Goal: Task Accomplishment & Management: Complete application form

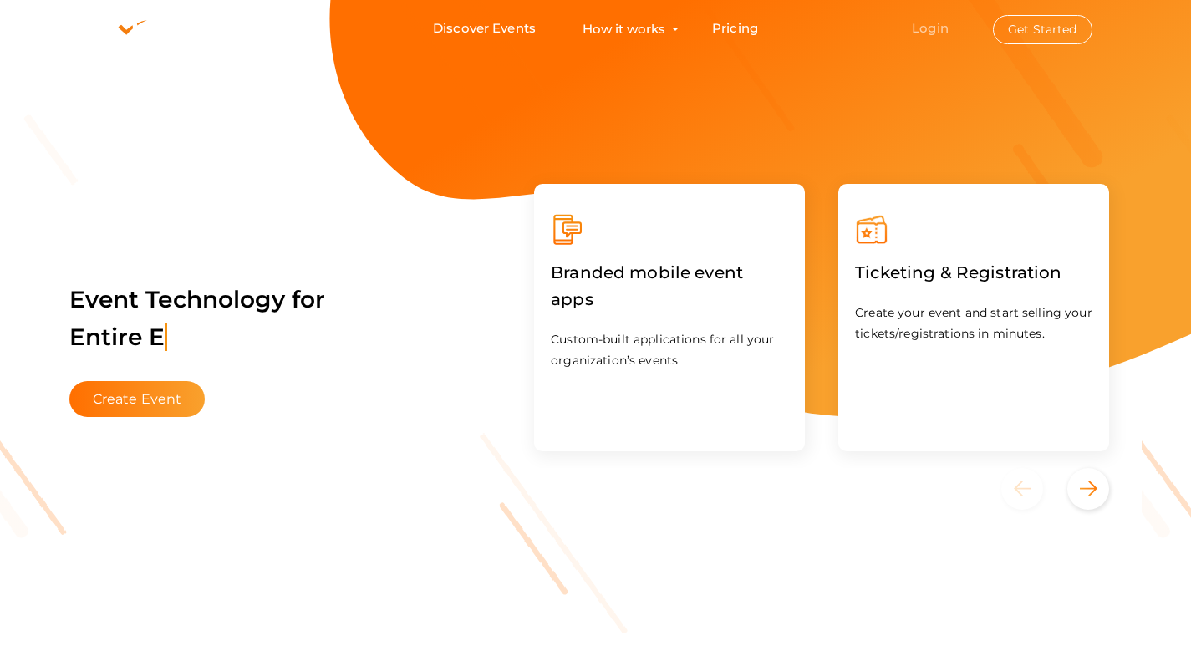
click at [929, 28] on link "Login" at bounding box center [930, 28] width 37 height 16
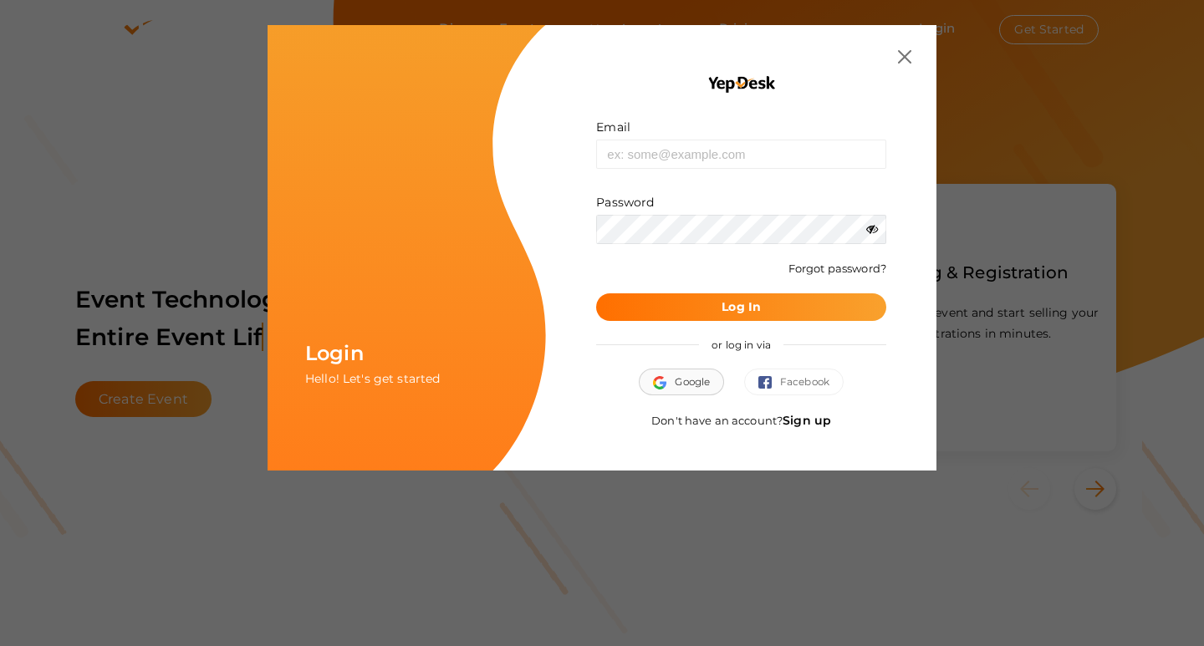
click at [676, 383] on span "Google" at bounding box center [681, 382] width 57 height 17
click at [680, 372] on button "Google" at bounding box center [681, 382] width 85 height 27
click at [898, 63] on img at bounding box center [904, 56] width 13 height 13
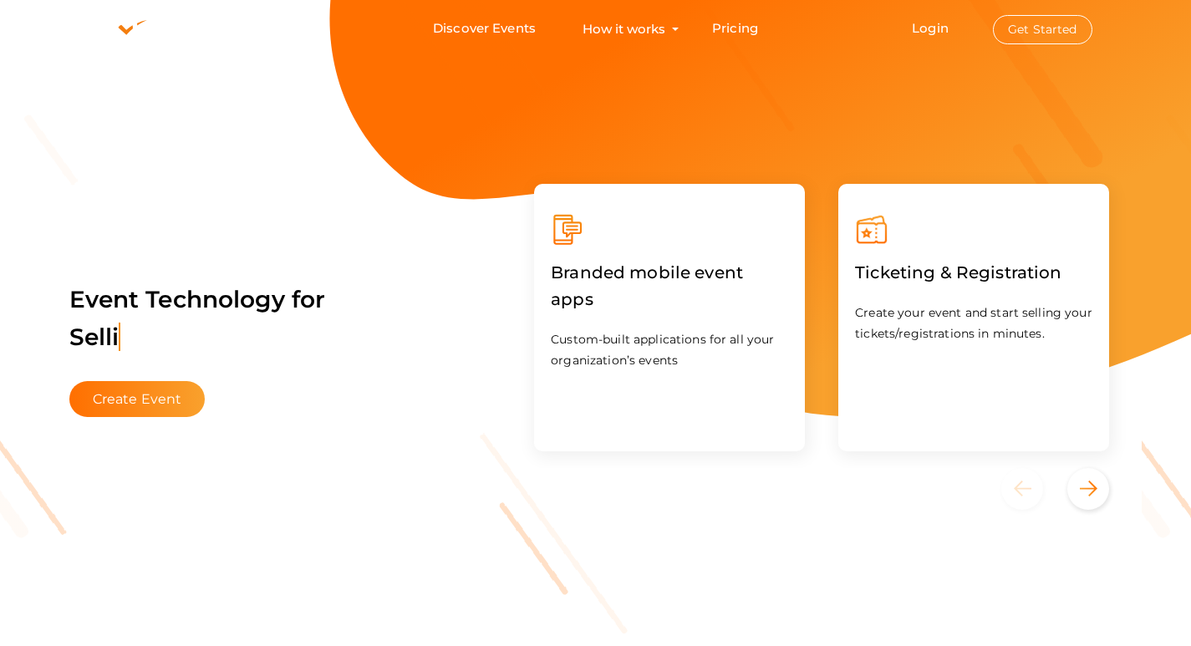
click at [959, 27] on span "Login Get Started" at bounding box center [1002, 29] width 222 height 13
click at [1042, 24] on button "Get Started" at bounding box center [1042, 29] width 99 height 29
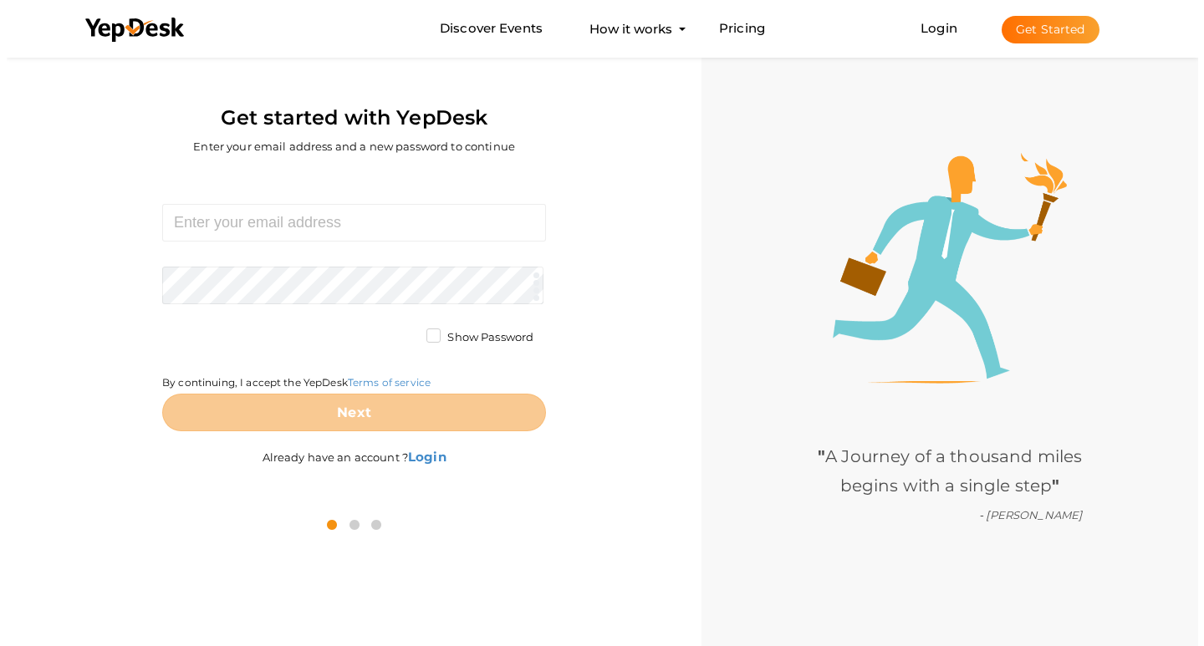
scroll to position [53, 0]
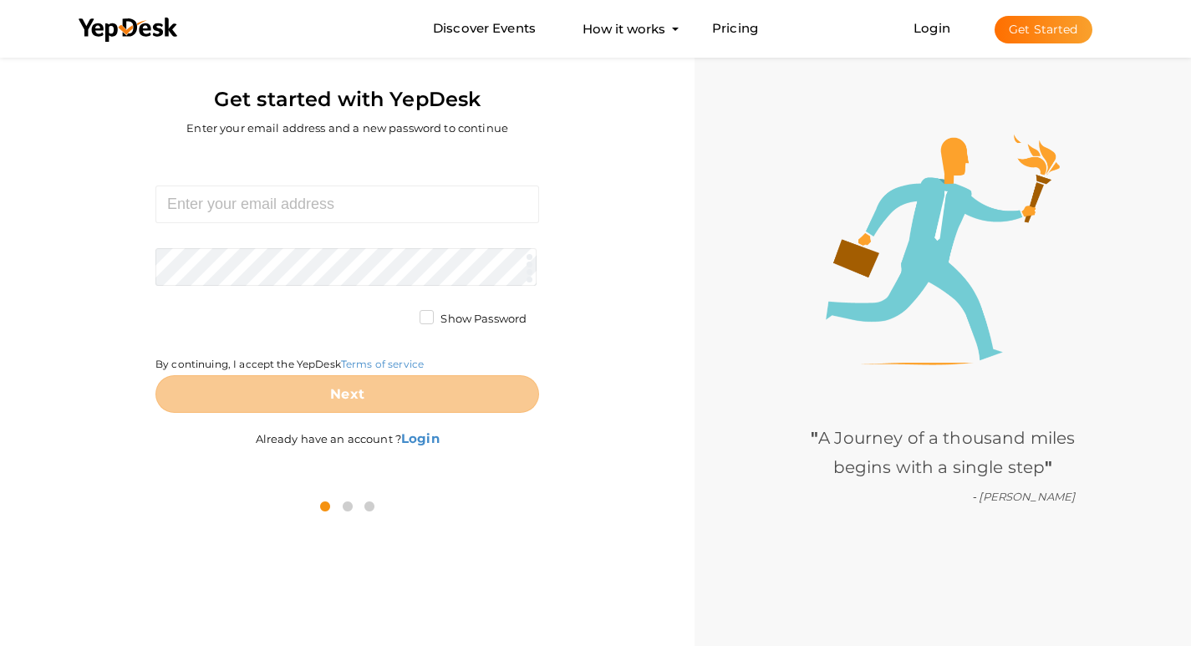
click at [527, 485] on div at bounding box center [348, 507] width 670 height 46
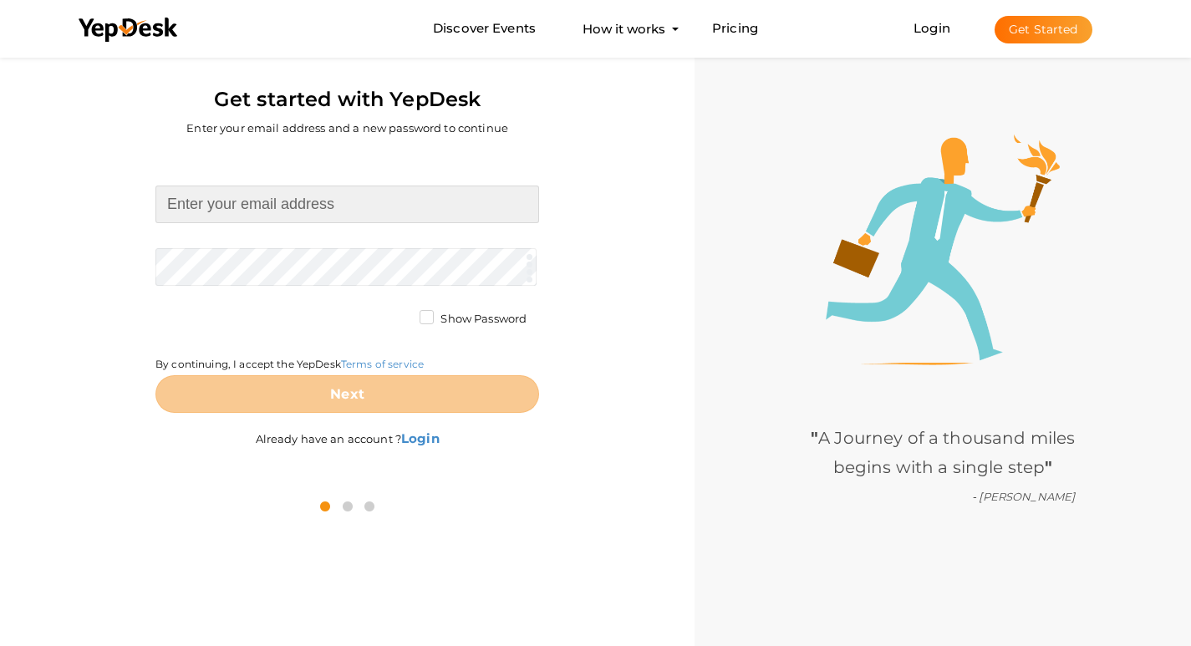
click at [282, 199] on input at bounding box center [347, 205] width 384 height 38
type input "[DOMAIN_NAME][EMAIL_ADDRESS][DOMAIN_NAME]"
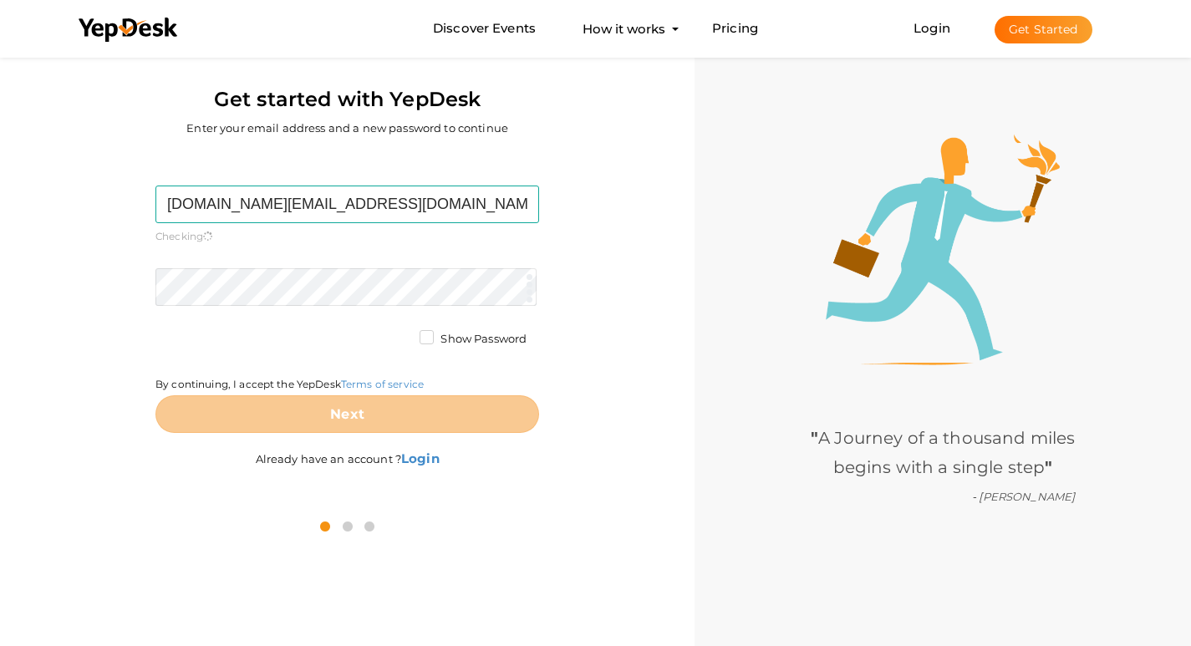
click at [254, 267] on form "tro.secure@gmail.com Required. Invalid email. Checking You already have a YepDe…" at bounding box center [347, 309] width 384 height 247
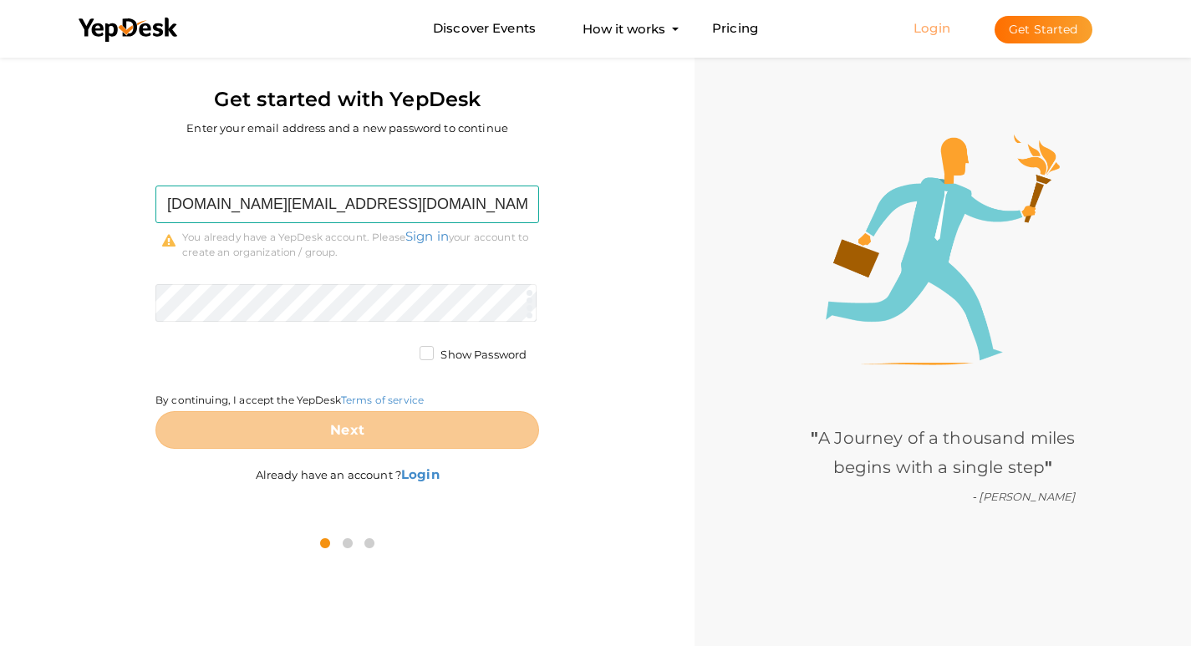
click at [930, 23] on link "Login" at bounding box center [932, 28] width 37 height 16
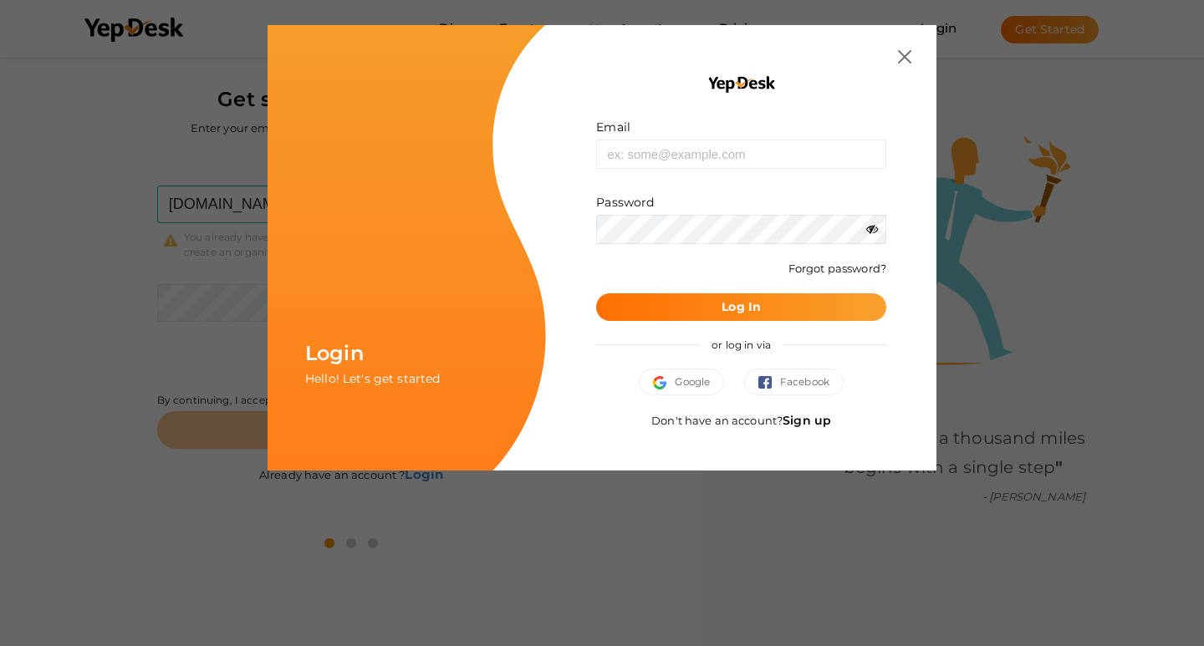
click at [673, 356] on div "or log in via" at bounding box center [741, 345] width 290 height 48
click at [677, 371] on button "Google" at bounding box center [681, 382] width 85 height 27
click at [680, 386] on span "Google" at bounding box center [681, 382] width 57 height 17
click at [688, 400] on div "Google Facebook" at bounding box center [741, 390] width 290 height 43
click at [685, 379] on span "Google" at bounding box center [681, 382] width 57 height 17
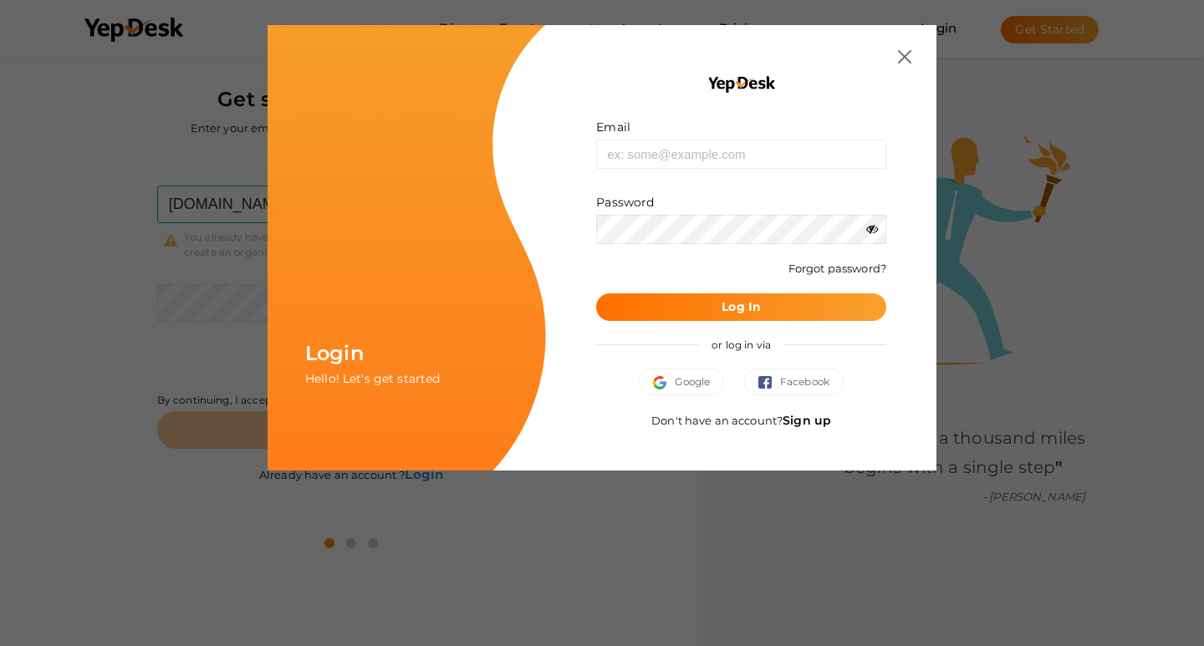
click at [824, 415] on link "Sign up" at bounding box center [806, 420] width 48 height 15
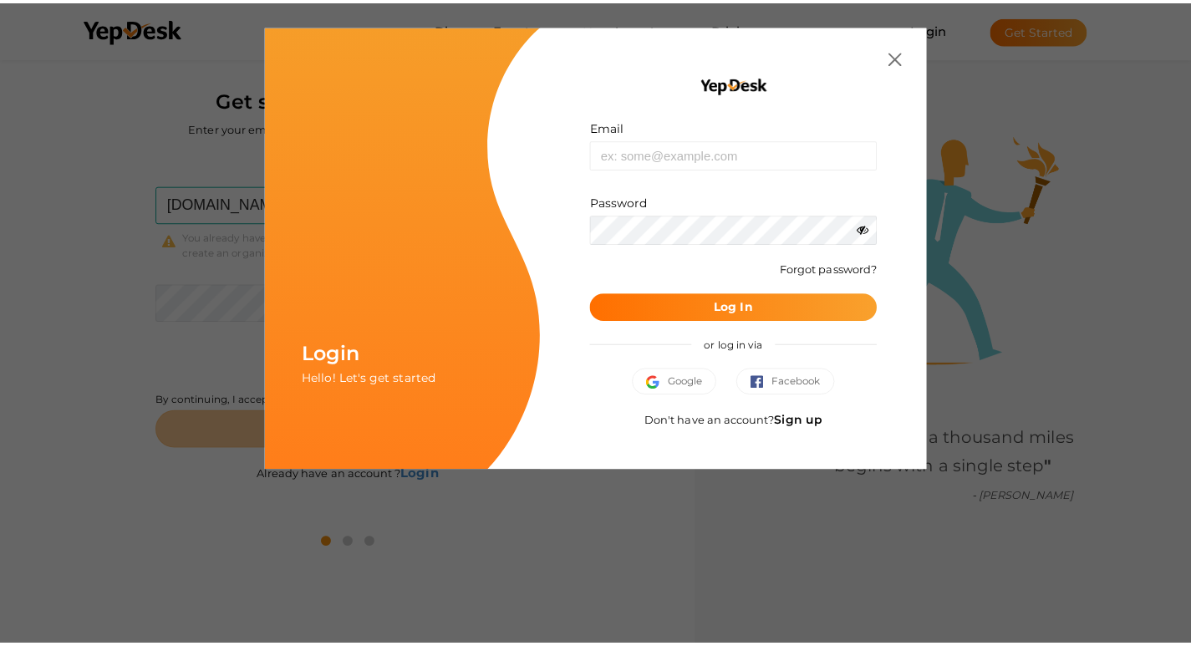
scroll to position [0, 0]
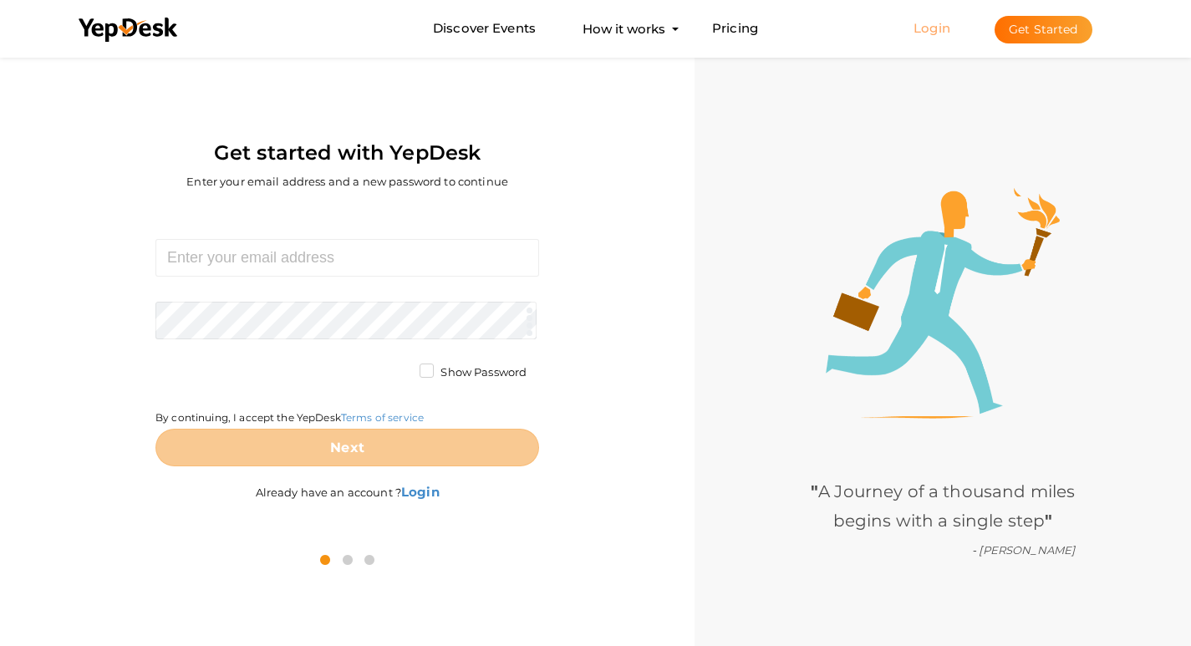
click at [924, 24] on link "Login" at bounding box center [932, 28] width 37 height 16
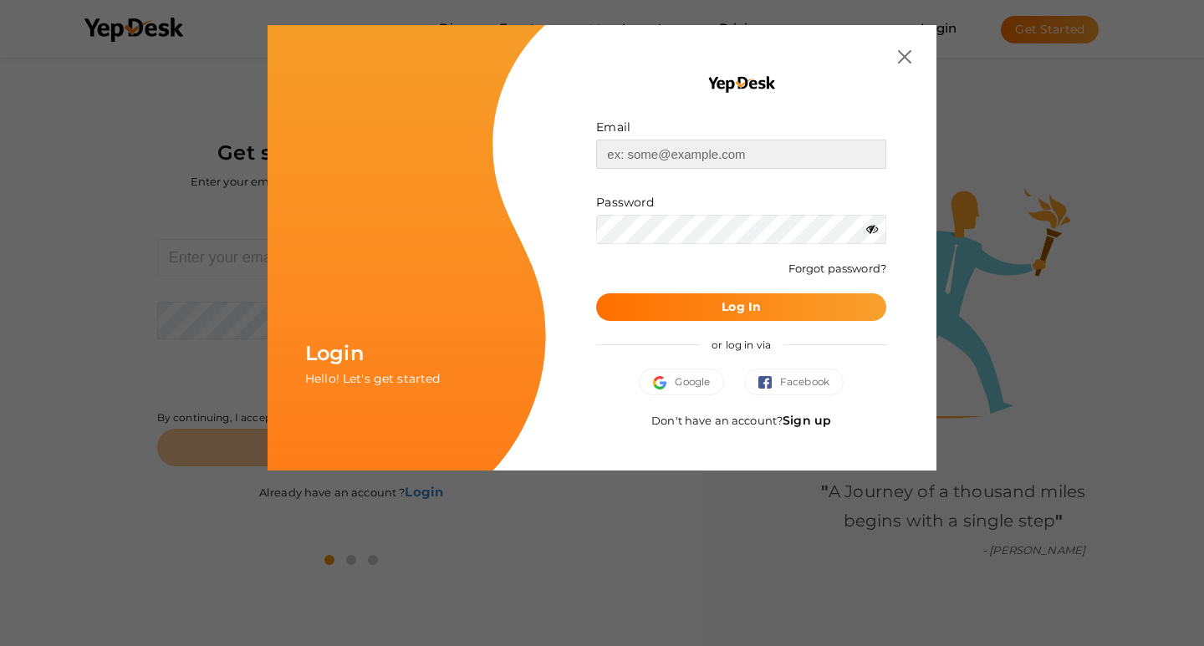
click at [647, 155] on input "text" at bounding box center [741, 154] width 290 height 29
type input "[DOMAIN_NAME][EMAIL_ADDRESS][DOMAIN_NAME]"
click at [720, 314] on button "Log In" at bounding box center [741, 307] width 290 height 28
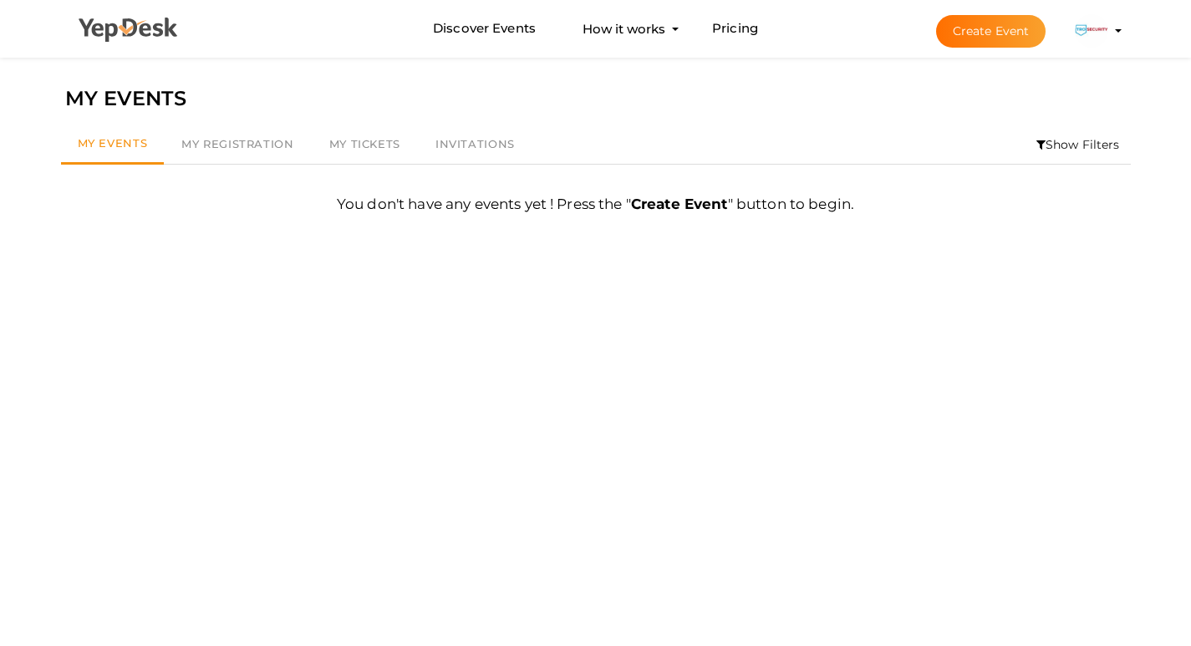
click at [130, 24] on icon at bounding box center [129, 30] width 100 height 25
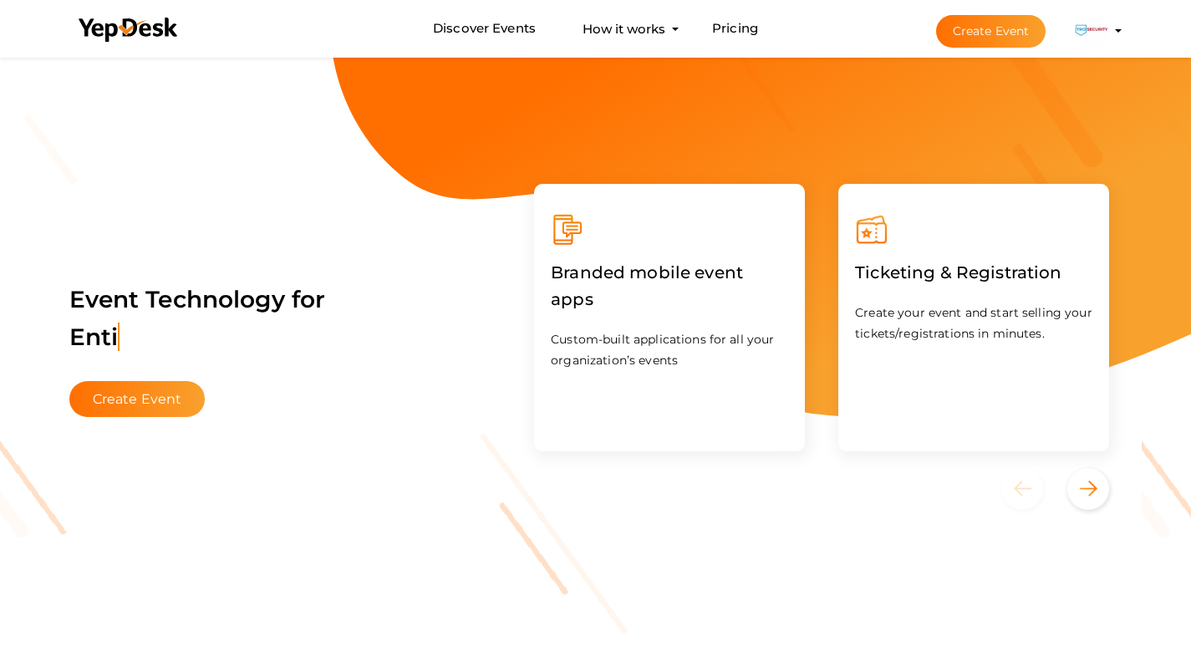
click at [978, 35] on button "Create Event" at bounding box center [991, 31] width 110 height 33
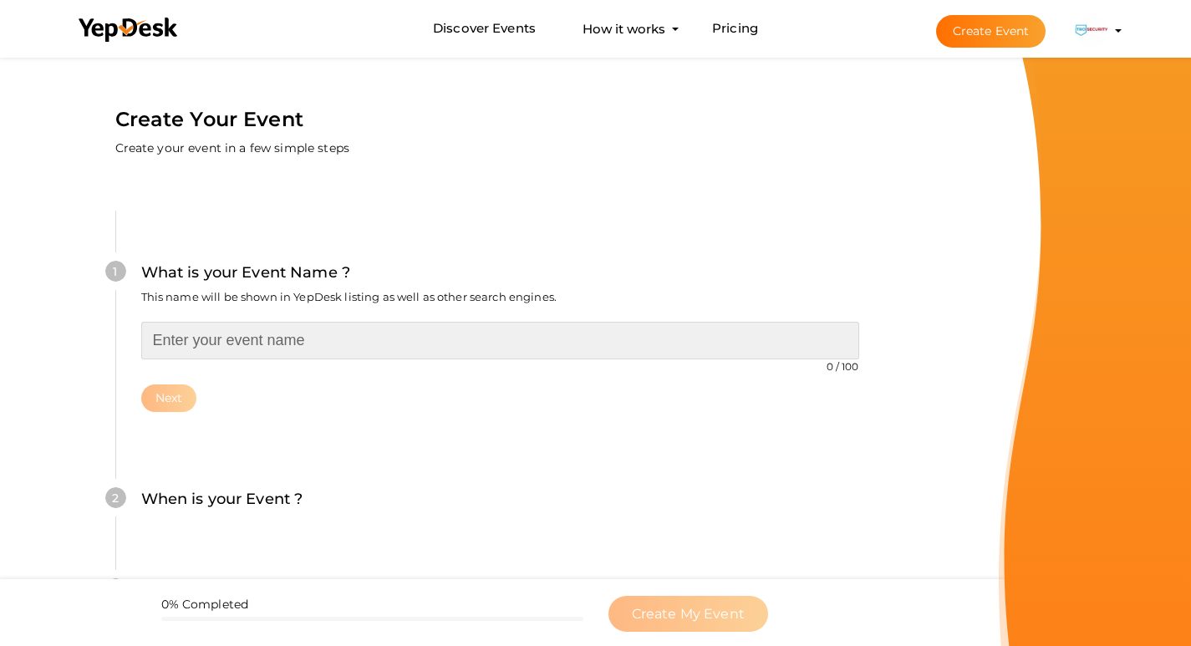
click at [259, 343] on input "text" at bounding box center [500, 341] width 718 height 38
click at [732, 334] on input "text" at bounding box center [500, 341] width 718 height 38
paste input "Eagle Eye Networks – Cloud-Videoüberwachung von TroSecurity"
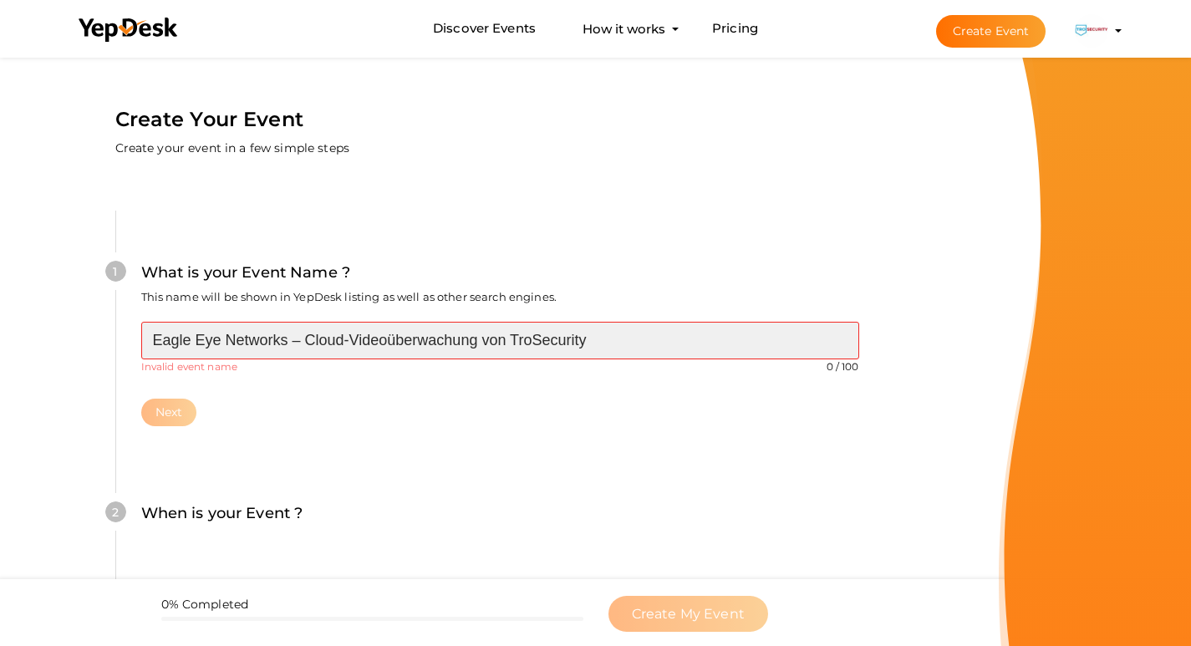
click at [420, 336] on input "Eagle Eye Networks – Cloud-Videoüberwachung von TroSecurity" at bounding box center [500, 341] width 718 height 38
click at [267, 347] on input "Eagle Eye Networks – Cloud-Videoüberwachung von TroSecurity" at bounding box center [500, 341] width 718 height 38
drag, startPoint x: 288, startPoint y: 348, endPoint x: 667, endPoint y: 361, distance: 379.7
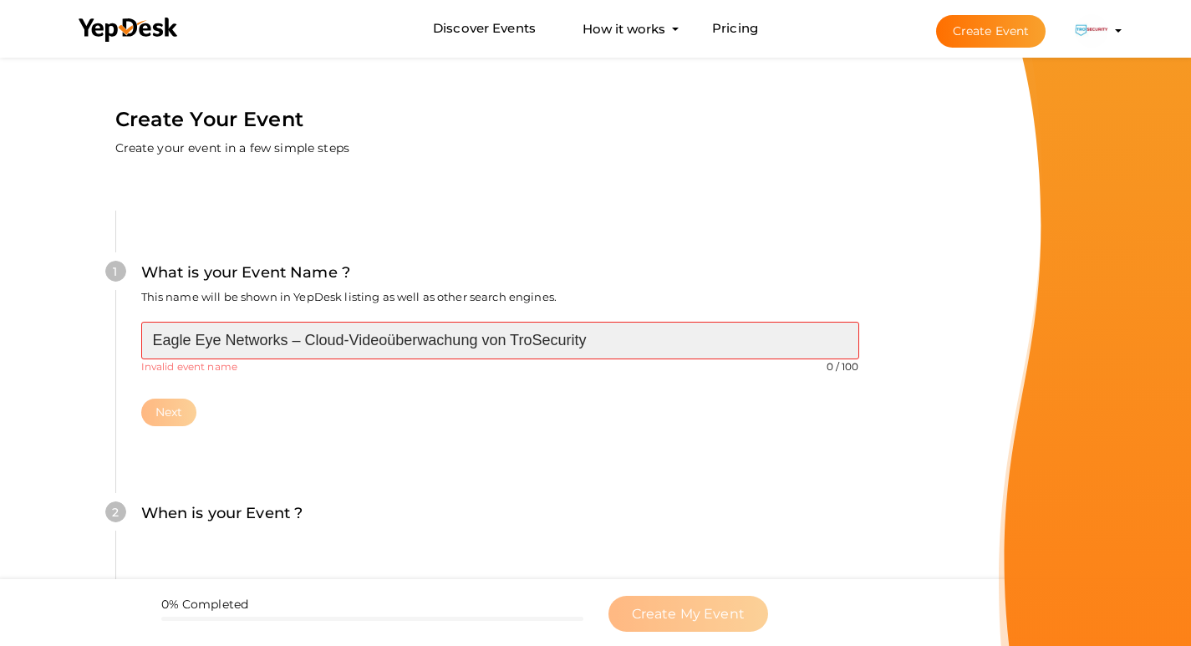
click at [667, 361] on div "Eagle Eye Networks – Cloud-Videoüberwachung von TroSecurity 0 / 100 Invalid eve…" at bounding box center [500, 348] width 718 height 52
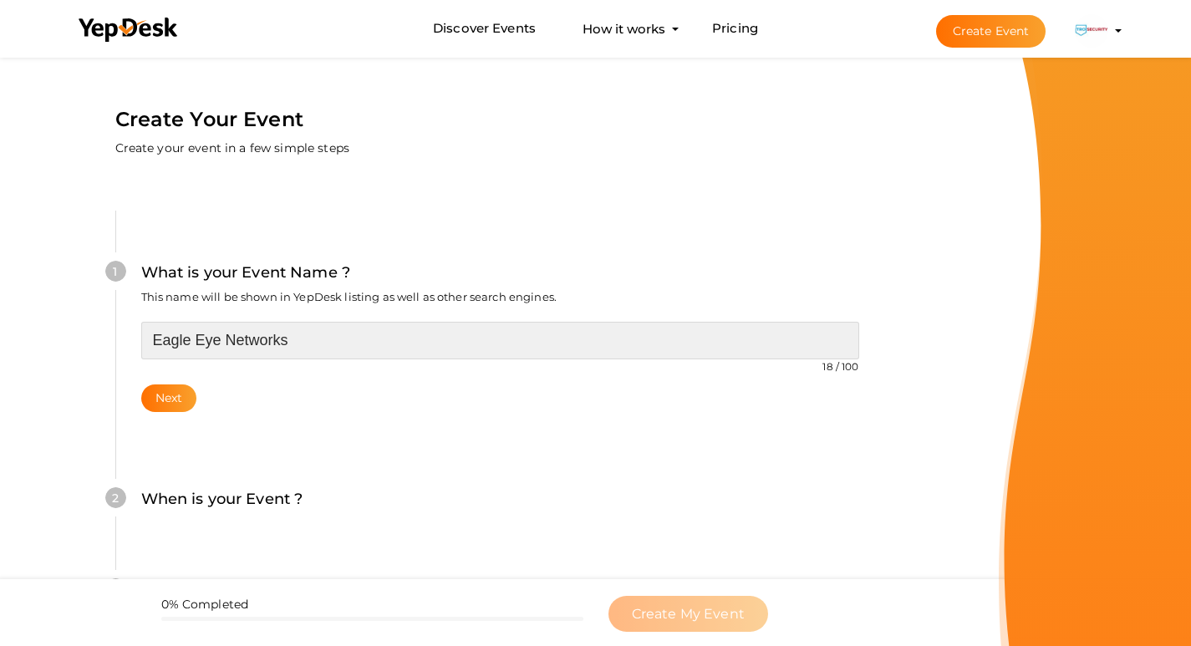
type input "Eagle Eye Networks"
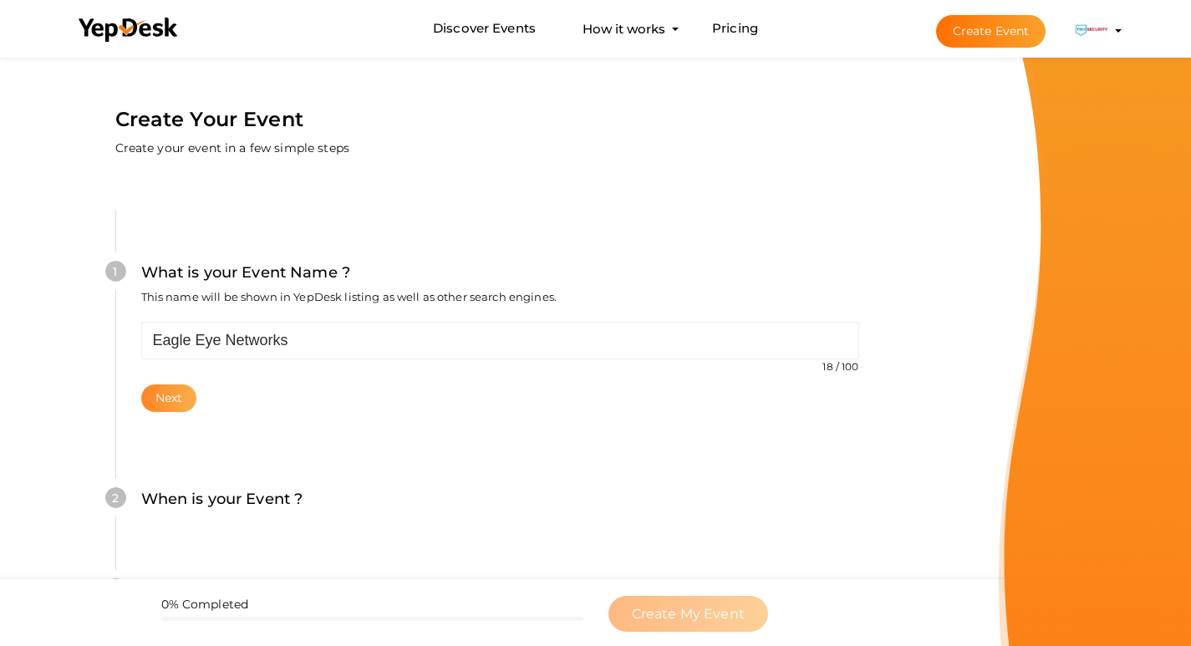
drag, startPoint x: 80, startPoint y: 395, endPoint x: 161, endPoint y: 399, distance: 81.1
click at [93, 402] on div "1 What is your Event Name ? This name will be shown in YepDesk listing as well …" at bounding box center [499, 563] width 869 height 806
click at [161, 399] on button "Next" at bounding box center [169, 399] width 56 height 28
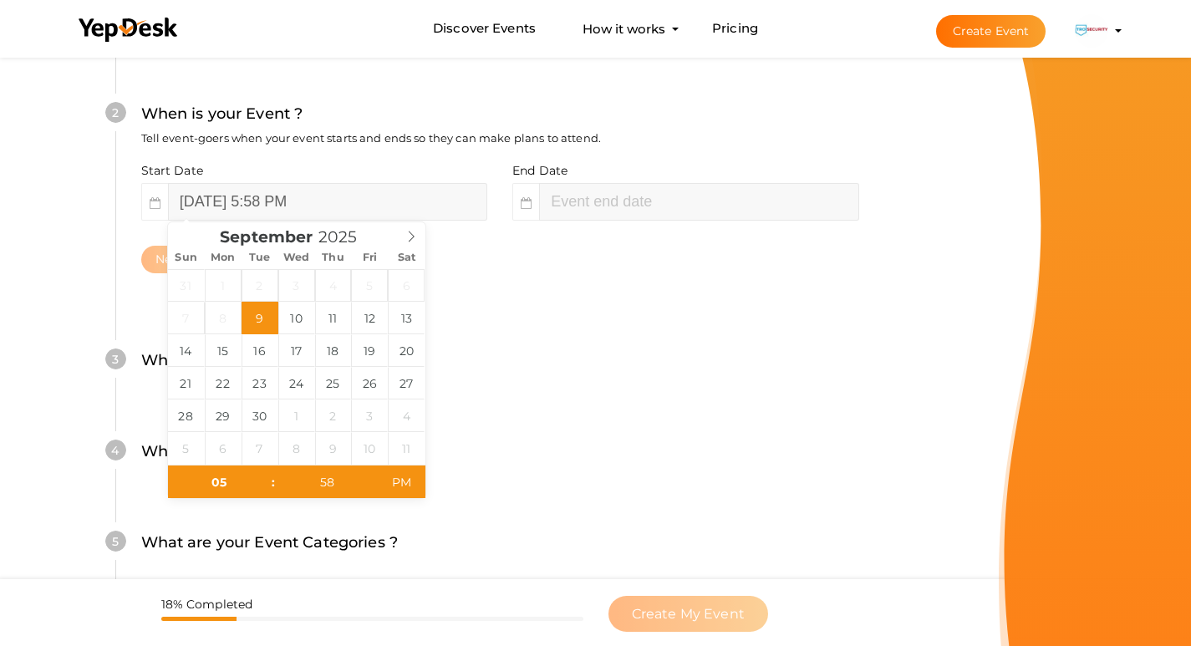
scroll to position [413, 0]
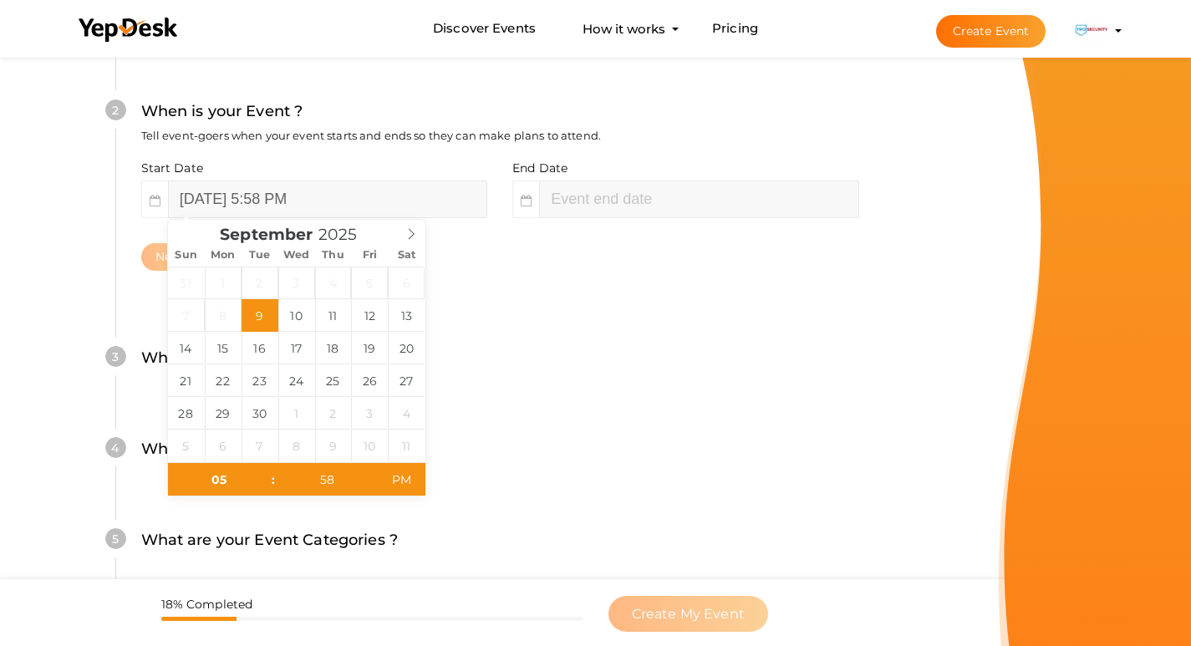
type input "07"
type input "58"
type input "[DATE] 7:58 PM"
click at [612, 318] on div "2 When is your Event ? Tell event-goers when your event starts and ends so they…" at bounding box center [499, 185] width 769 height 272
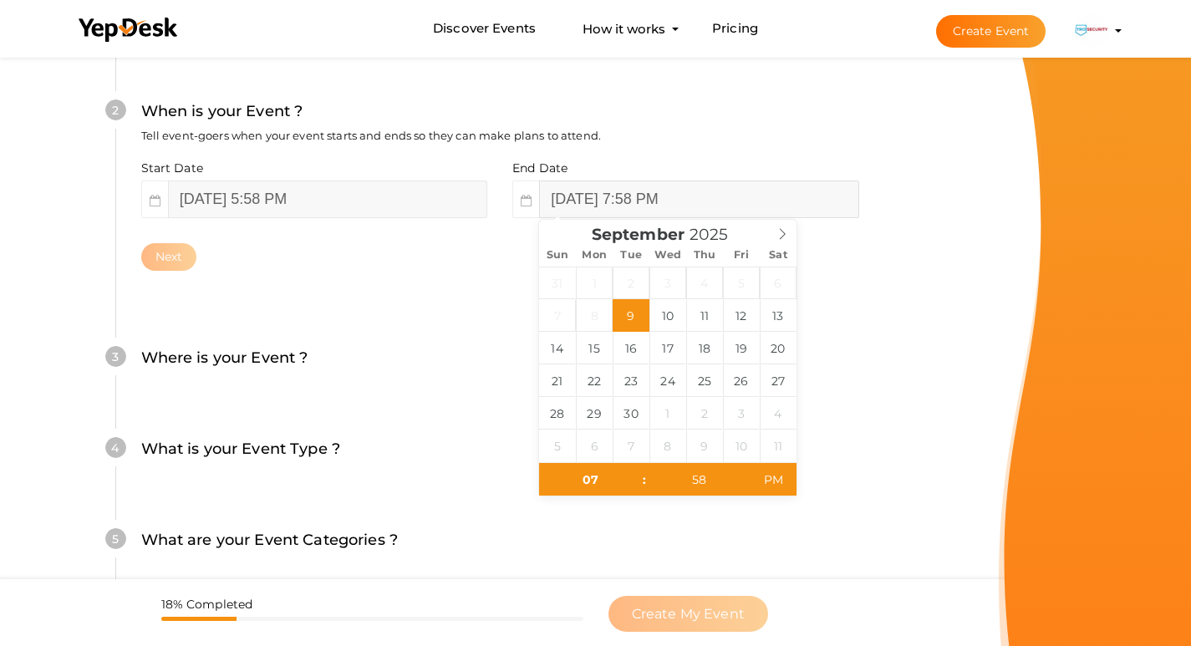
click at [665, 201] on input "[DATE] 7:58 PM" at bounding box center [698, 200] width 319 height 38
click at [788, 238] on icon at bounding box center [783, 234] width 12 height 12
click at [781, 236] on icon at bounding box center [783, 234] width 12 height 12
type input "2026"
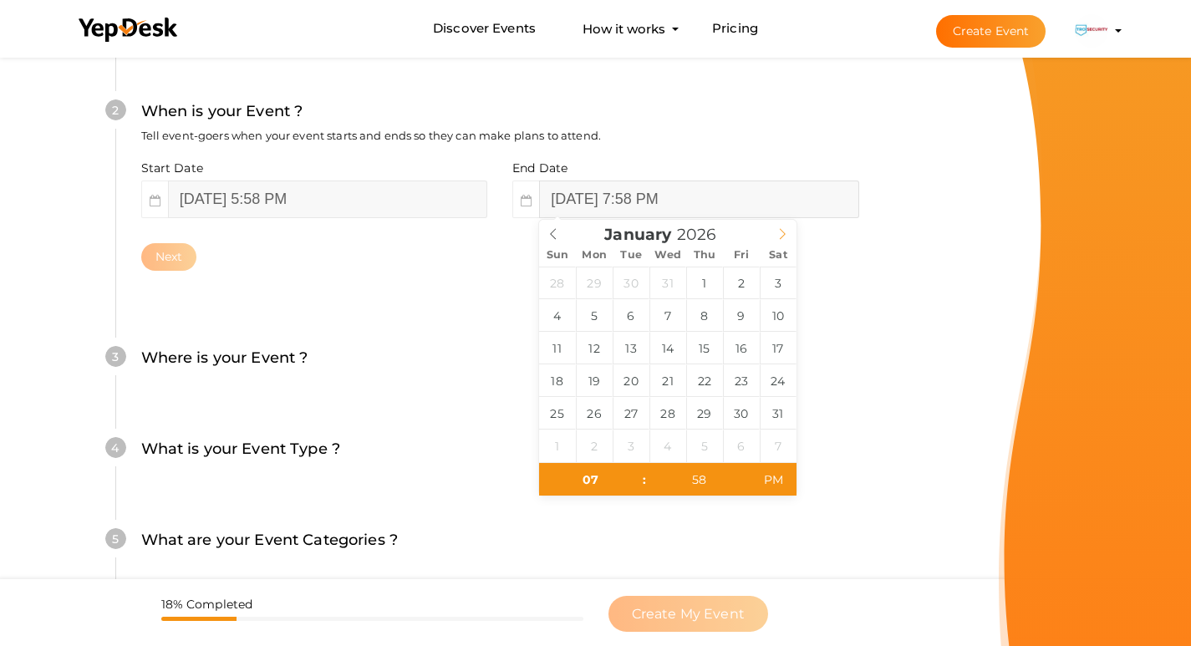
click at [781, 236] on icon at bounding box center [783, 234] width 12 height 12
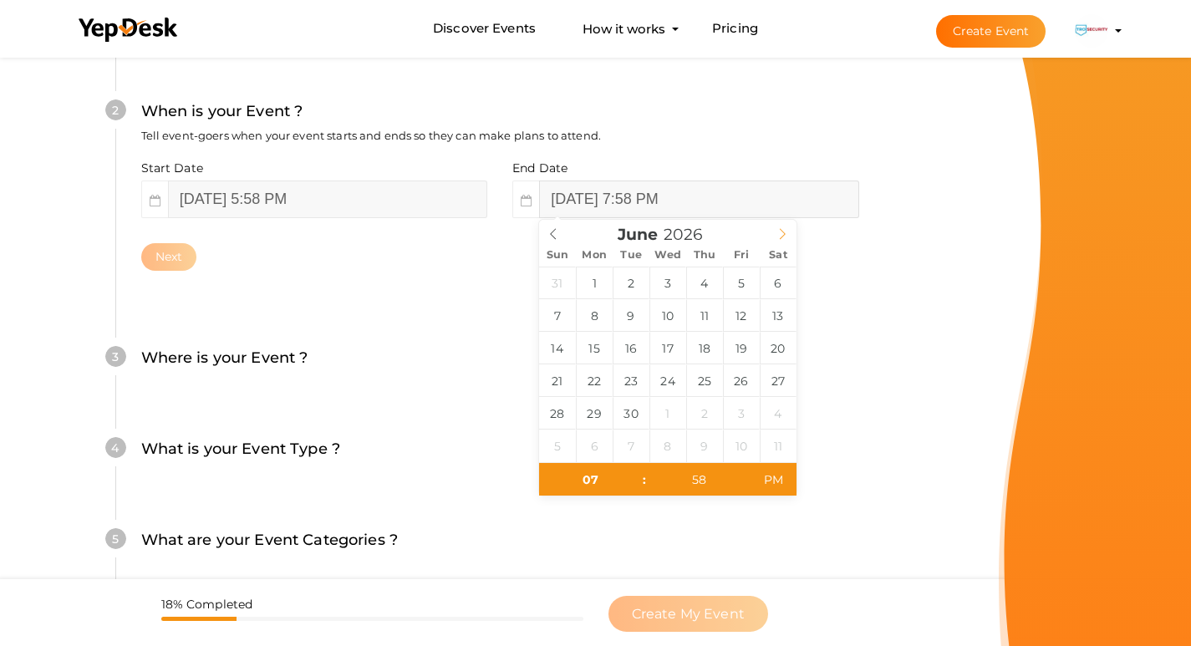
click at [781, 236] on icon at bounding box center [783, 234] width 12 height 12
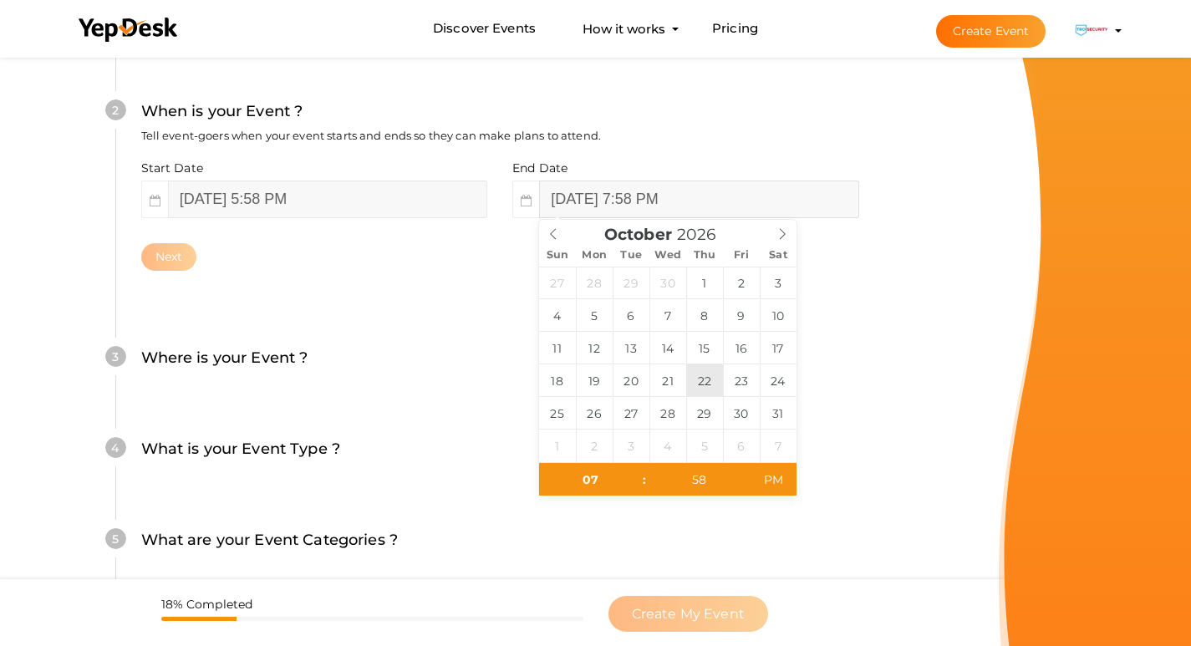
type input "[DATE] 7:58 PM"
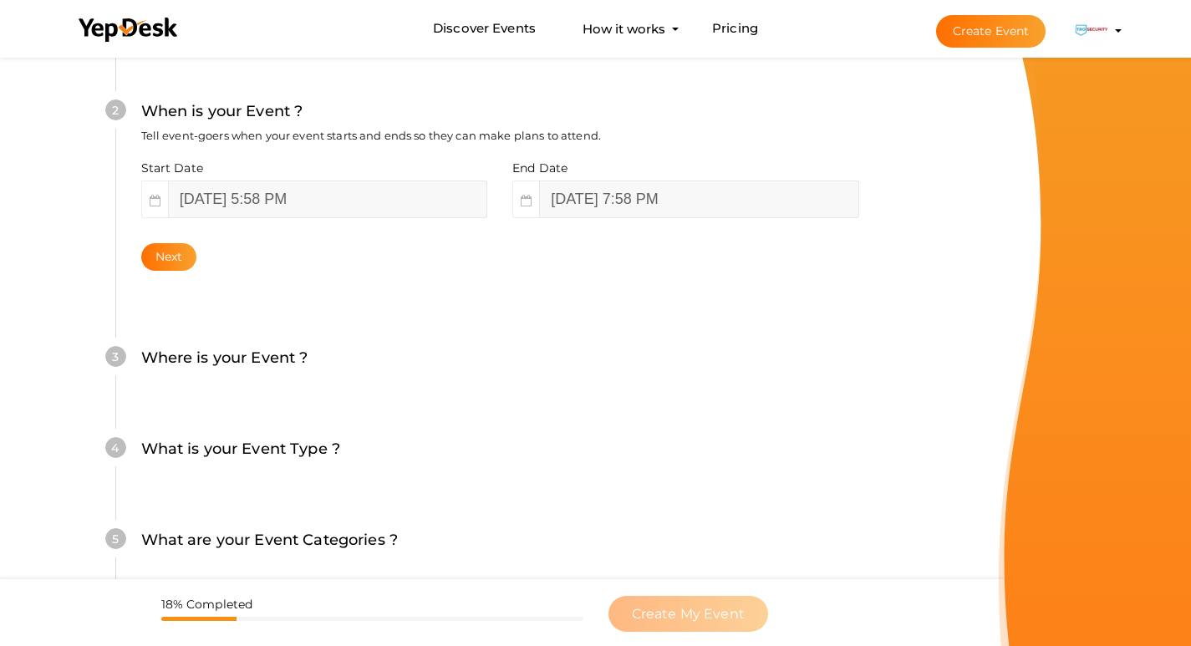
click at [447, 356] on div "Where is your Event ? Tell event-goers where your event location is." at bounding box center [500, 366] width 718 height 41
click at [169, 258] on button "Next" at bounding box center [169, 257] width 56 height 28
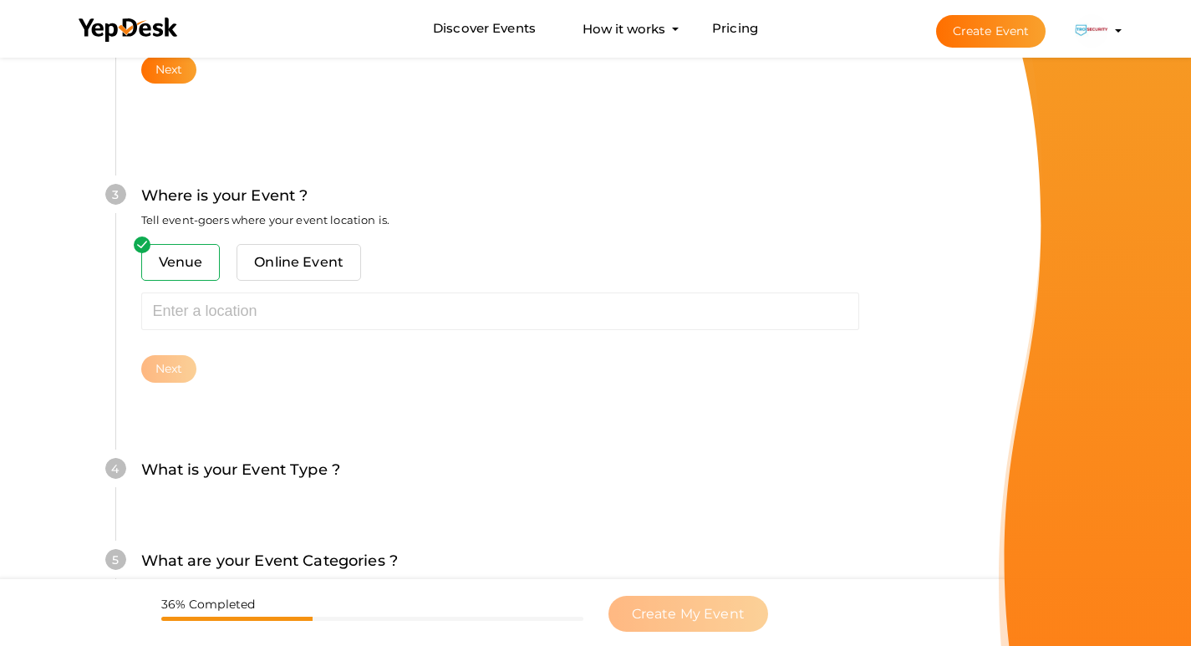
scroll to position [601, 0]
click at [298, 272] on span "Online Event" at bounding box center [299, 261] width 125 height 37
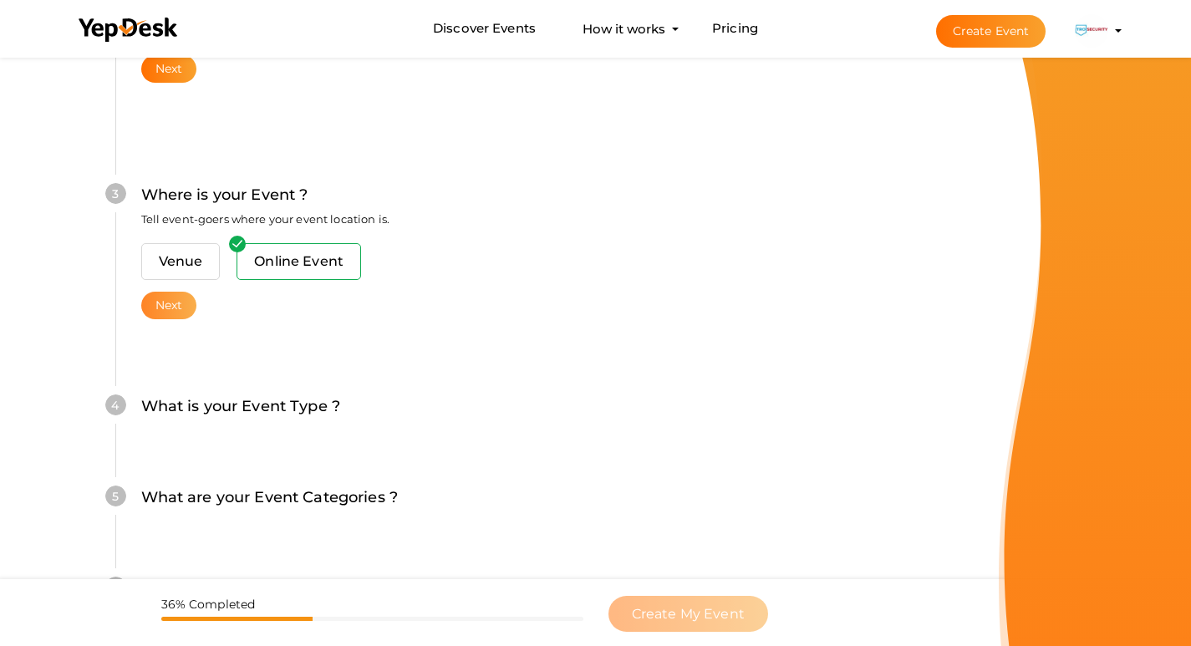
click at [170, 308] on button "Next" at bounding box center [169, 306] width 56 height 28
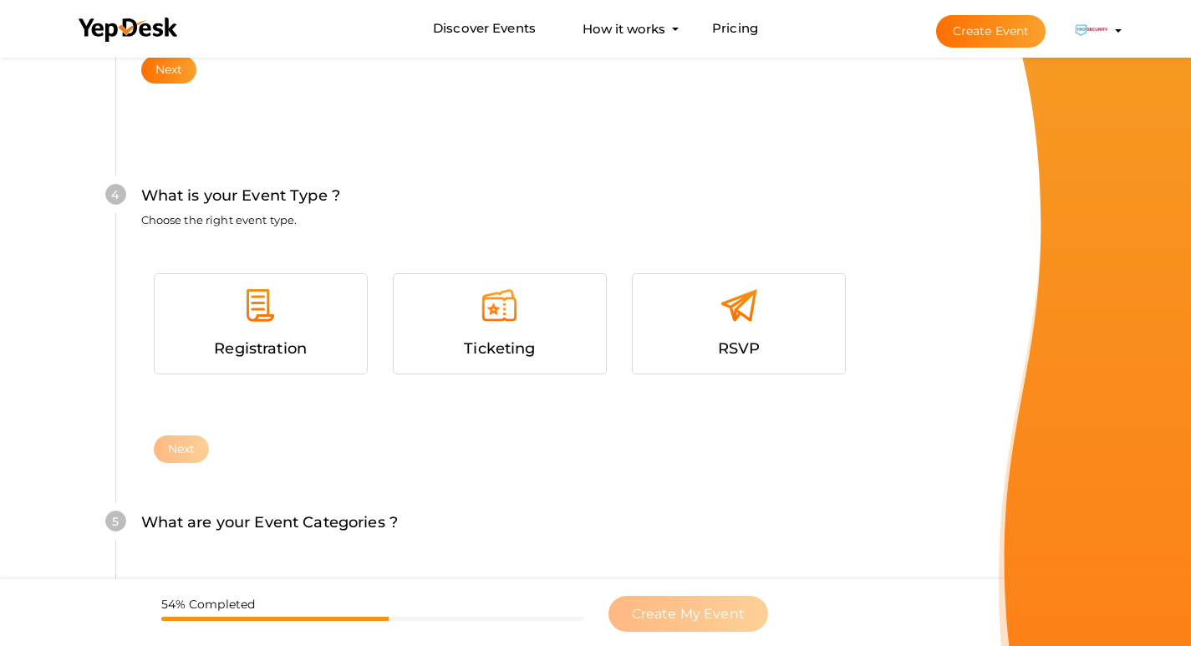
scroll to position [838, 0]
click at [234, 333] on div at bounding box center [260, 311] width 187 height 50
drag, startPoint x: 172, startPoint y: 446, endPoint x: 358, endPoint y: 405, distance: 190.0
click at [171, 446] on button "Next" at bounding box center [182, 449] width 56 height 28
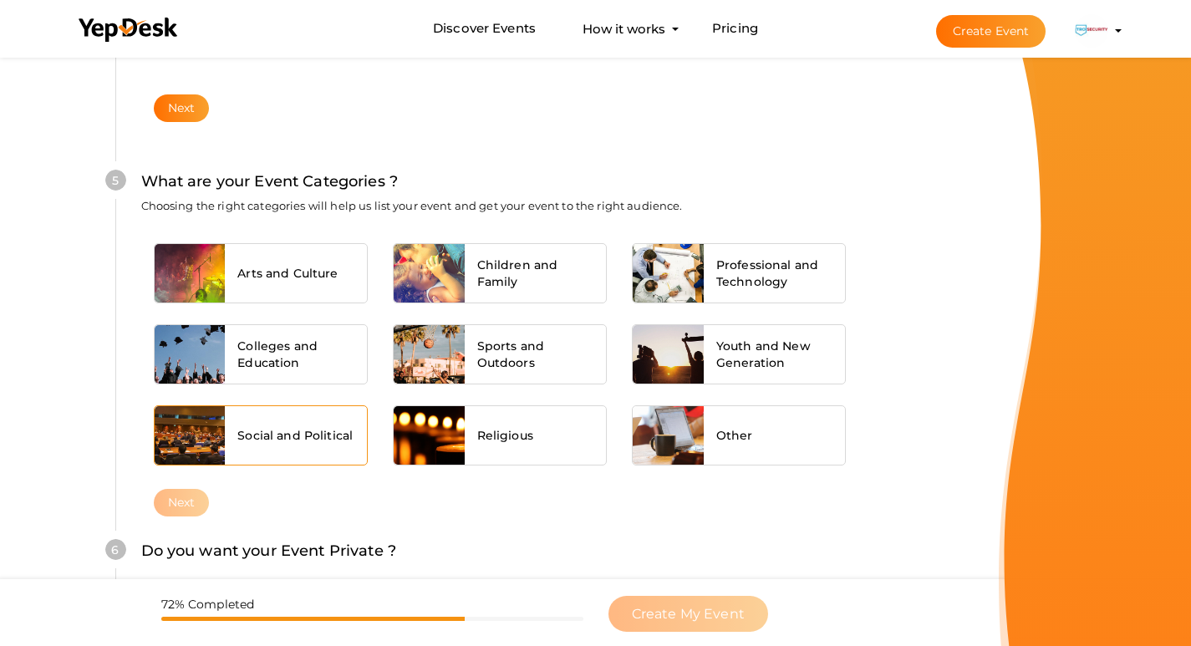
scroll to position [1189, 0]
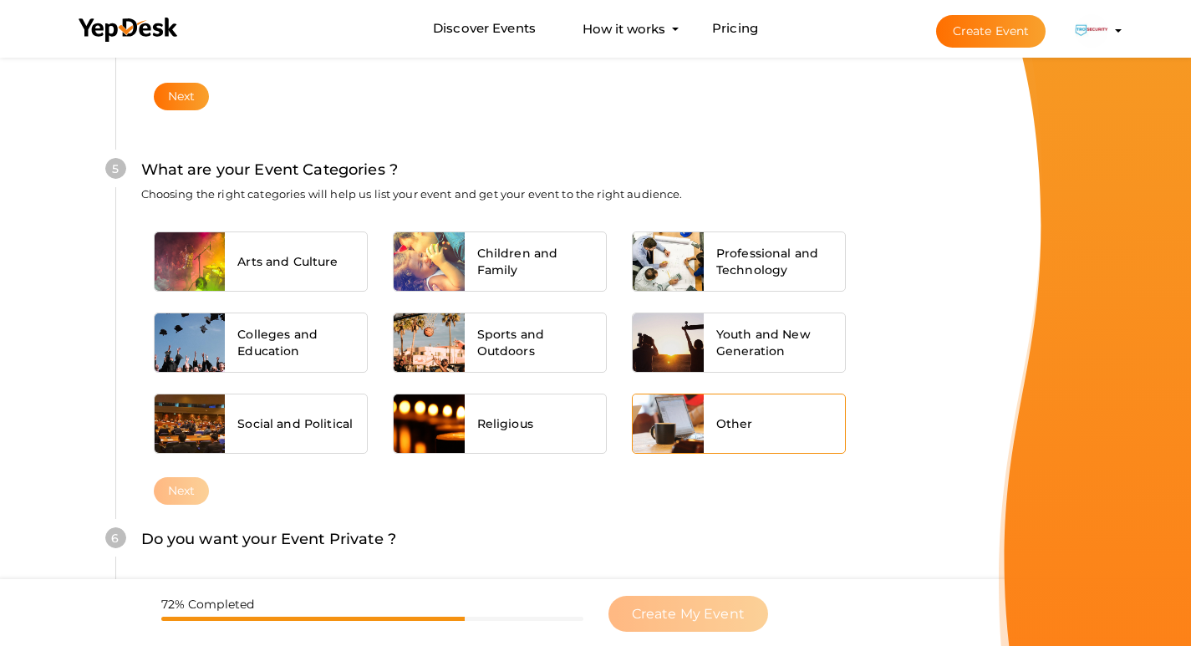
click at [802, 436] on div "Other" at bounding box center [775, 424] width 142 height 59
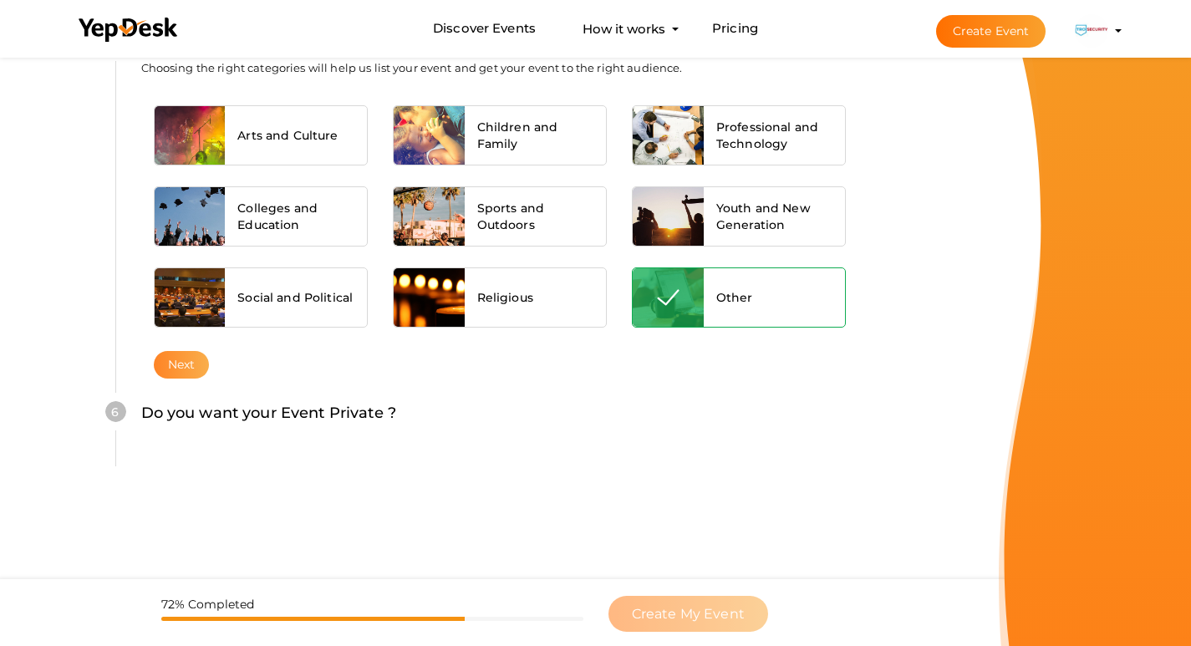
click at [174, 361] on button "Next" at bounding box center [182, 365] width 56 height 28
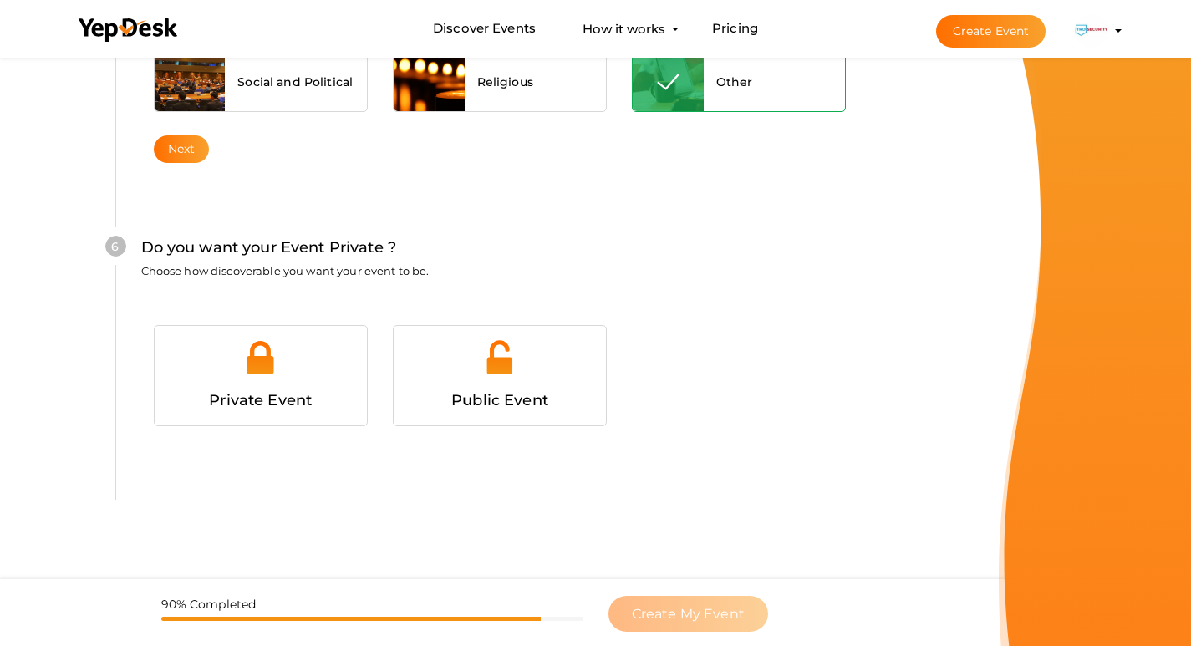
scroll to position [1559, 0]
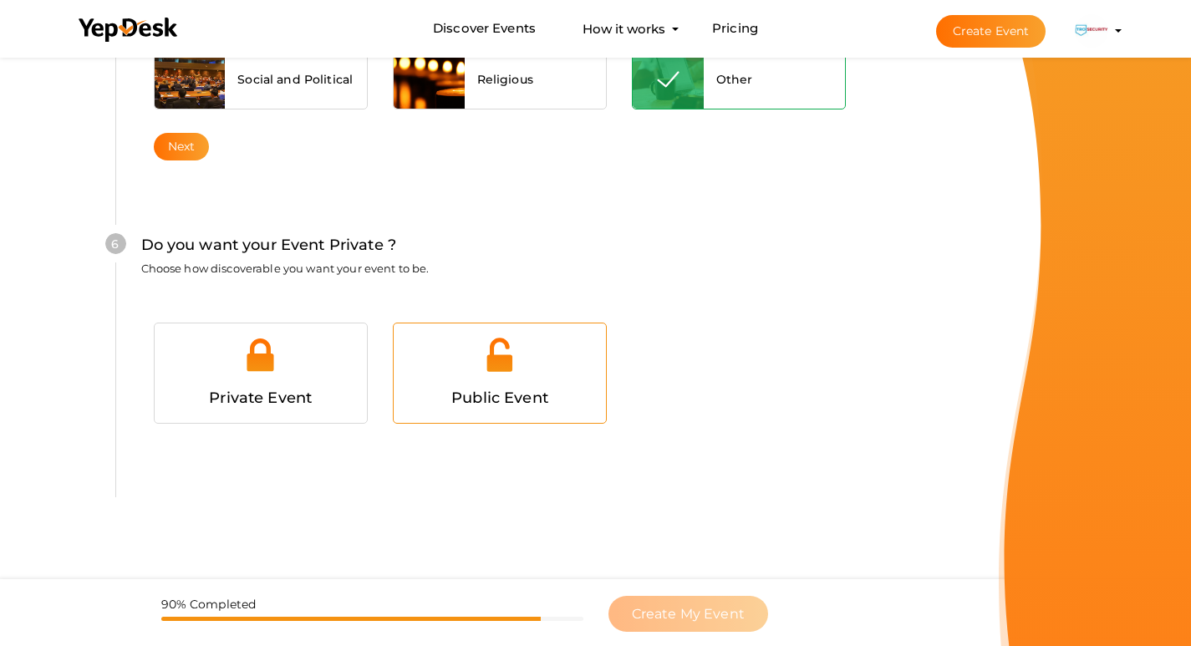
click at [489, 363] on img at bounding box center [500, 355] width 38 height 38
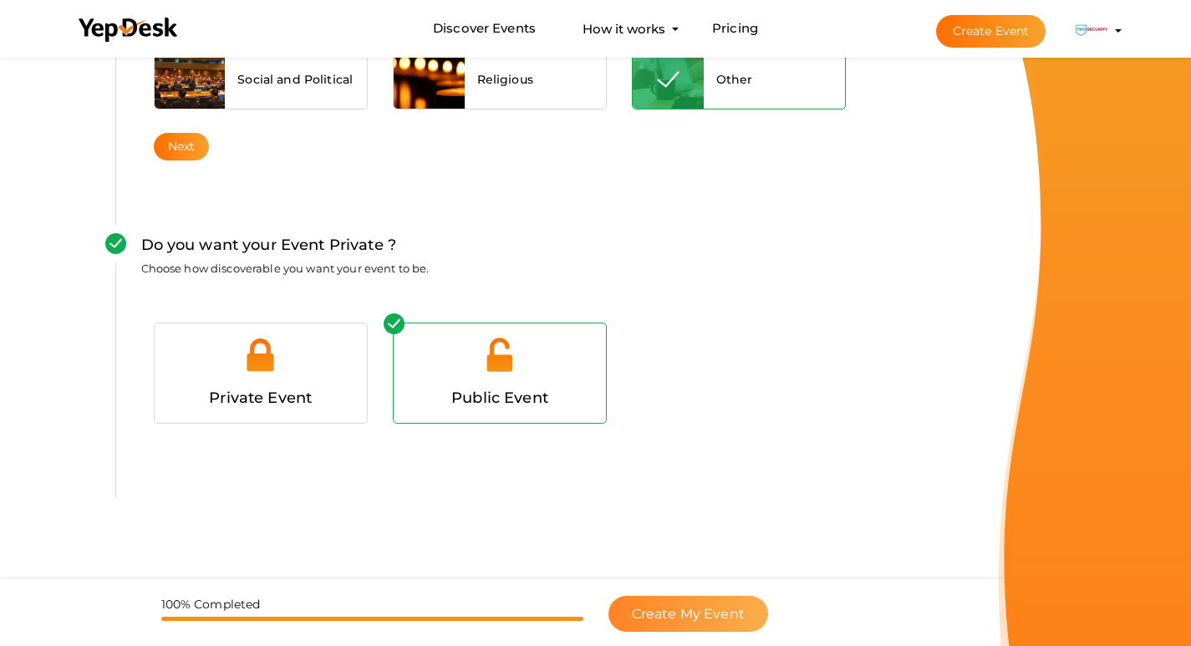
click at [720, 602] on button "Create My Event" at bounding box center [689, 614] width 160 height 36
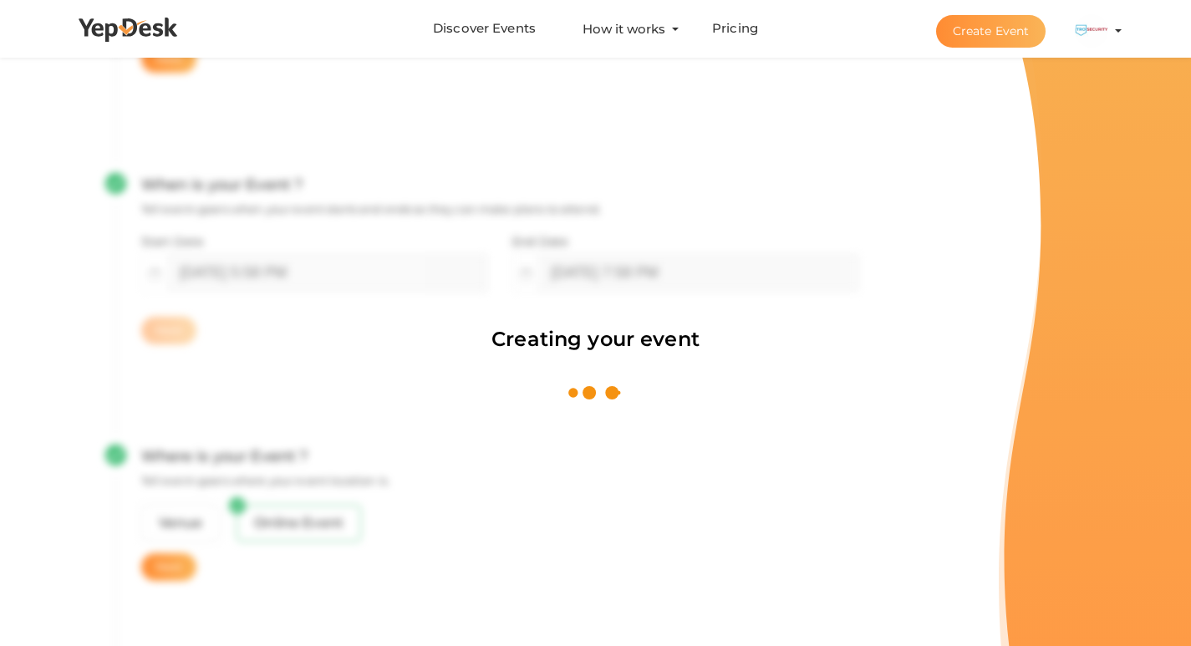
scroll to position [251, 0]
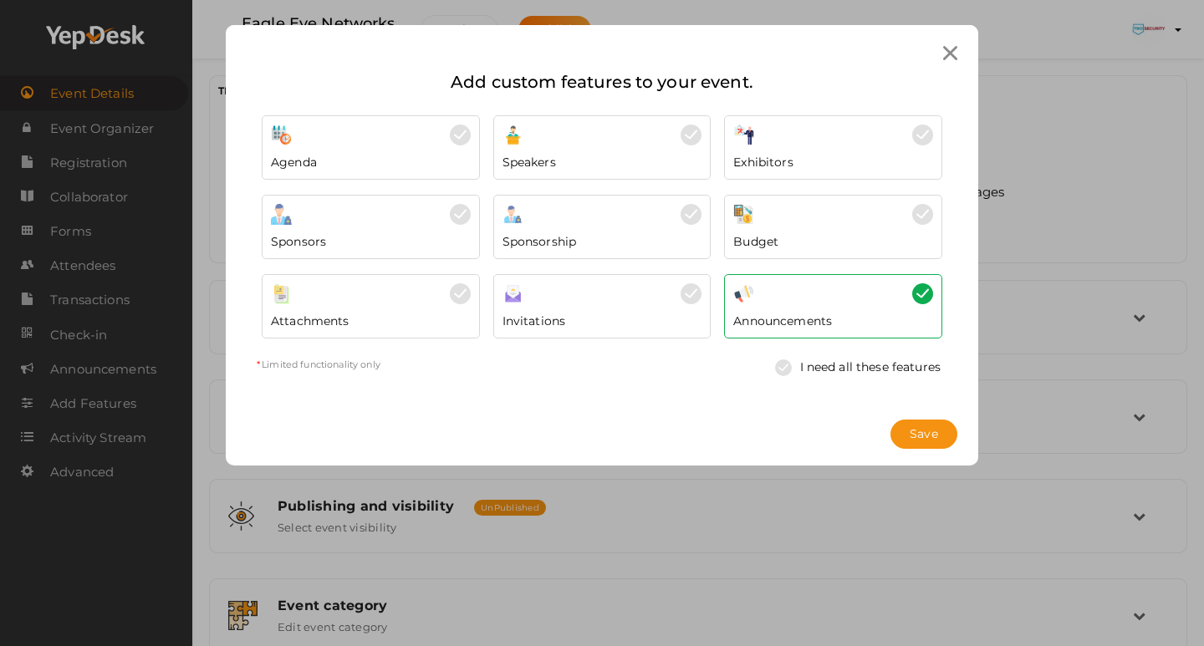
click at [948, 60] on div at bounding box center [950, 53] width 31 height 31
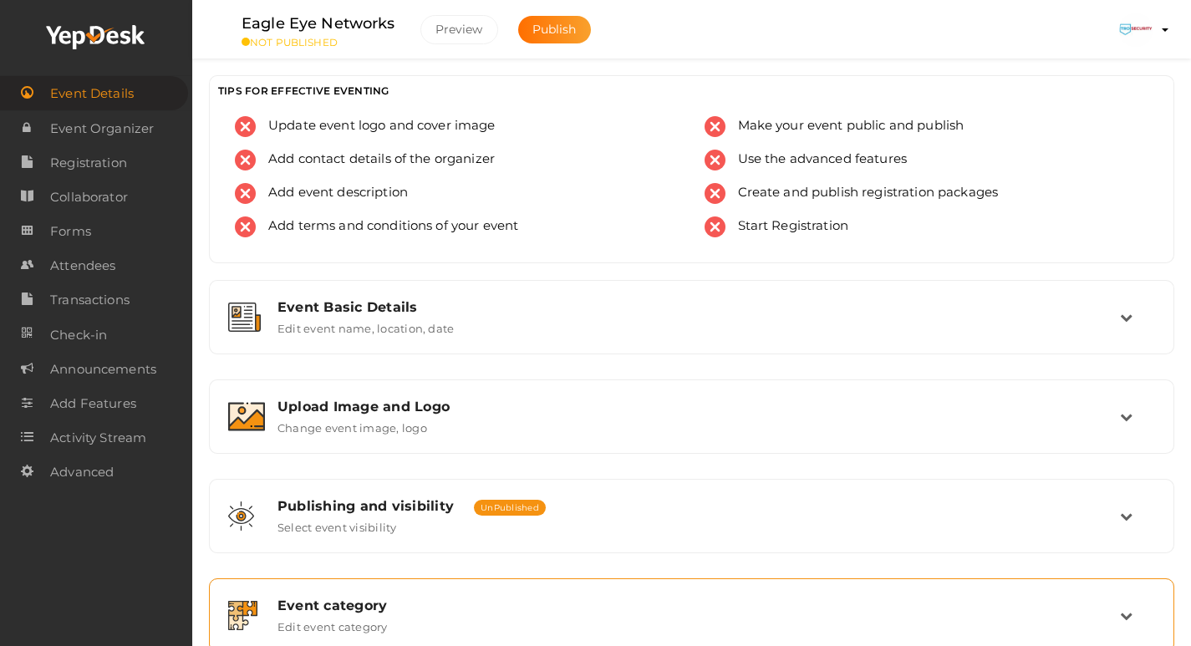
click at [549, 645] on div "Event category Edit event category" at bounding box center [691, 615] width 965 height 74
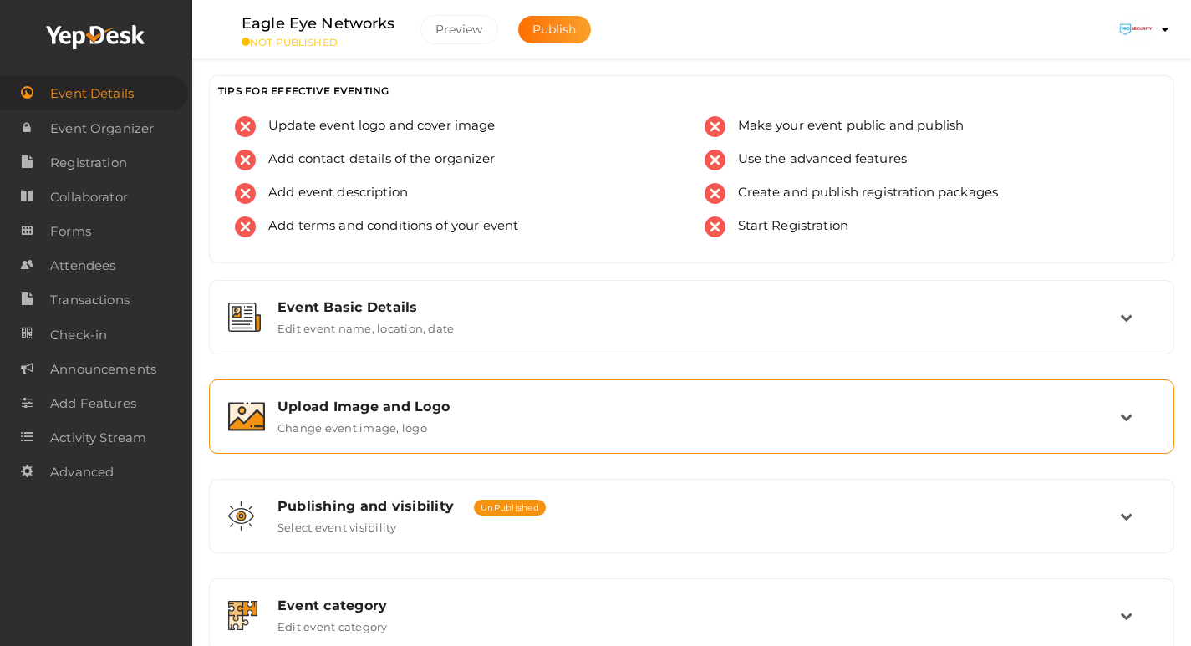
click at [739, 430] on div "Upload Image and Logo Change event image, logo" at bounding box center [692, 417] width 855 height 36
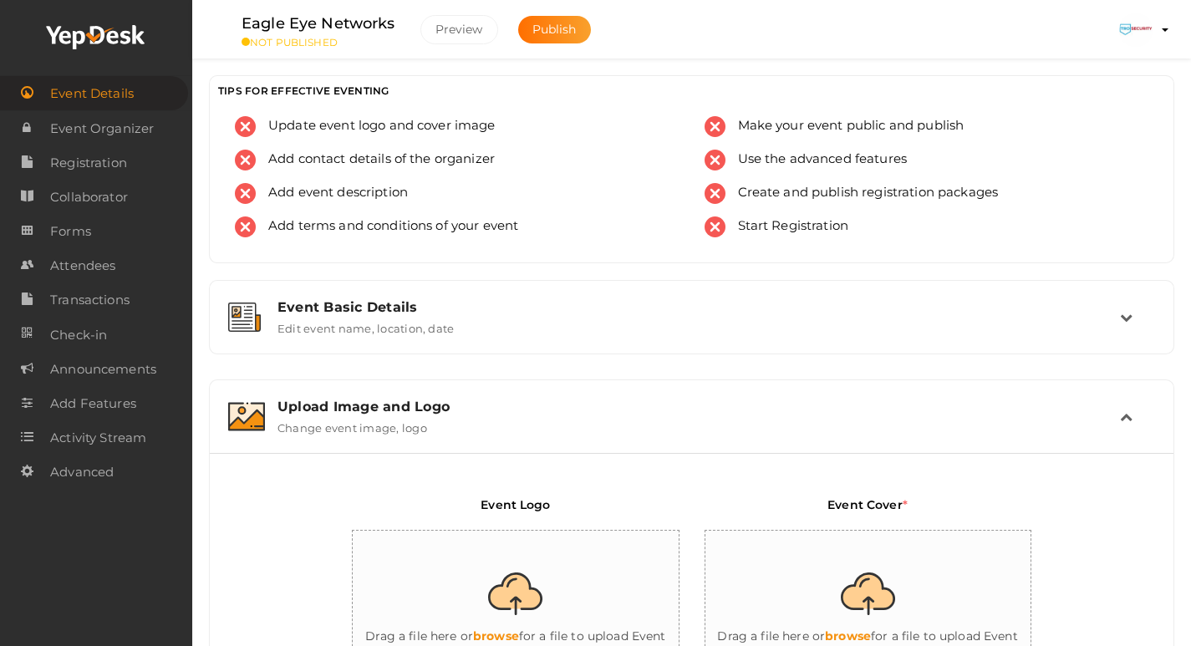
click at [663, 405] on div "Upload Image and Logo" at bounding box center [699, 407] width 843 height 16
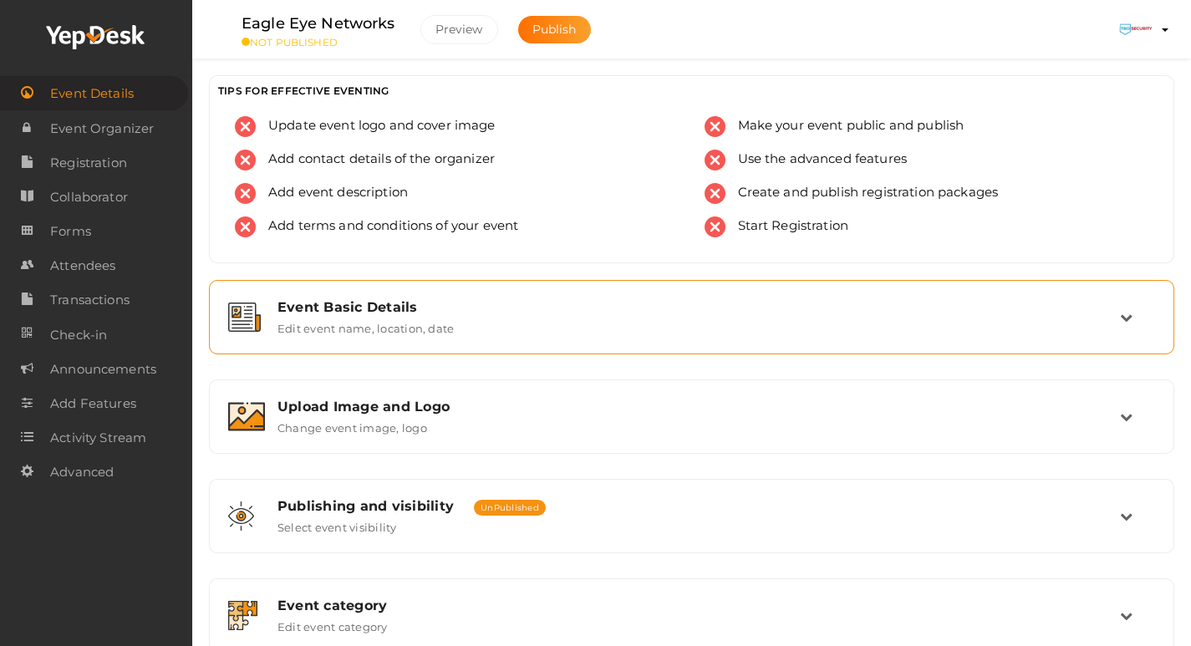
click at [655, 303] on div "Event Basic Details" at bounding box center [699, 307] width 843 height 16
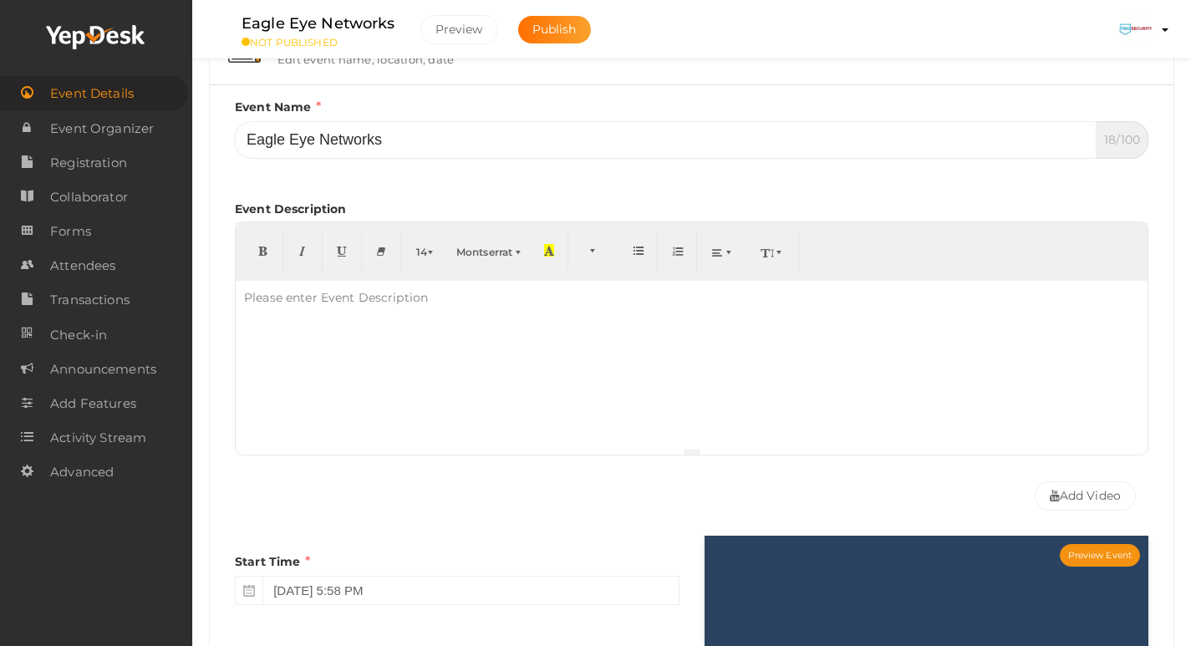
scroll to position [334, 0]
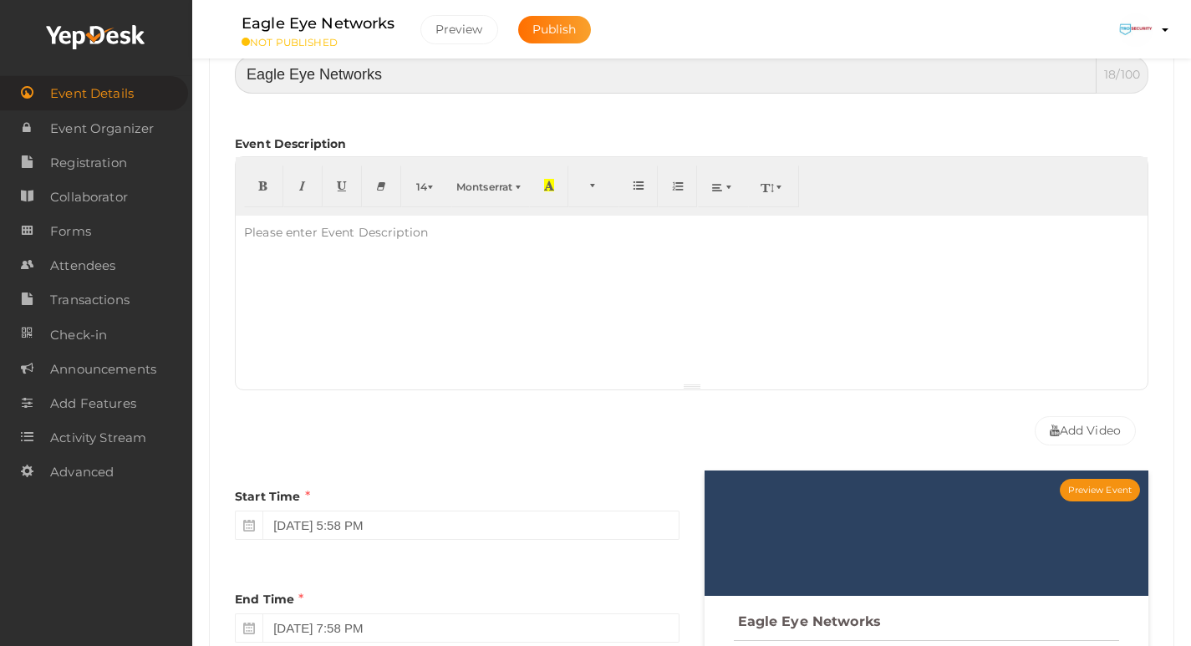
click at [386, 60] on input "Eagle Eye Networks" at bounding box center [666, 75] width 862 height 38
drag, startPoint x: 405, startPoint y: 84, endPoint x: 179, endPoint y: 83, distance: 225.7
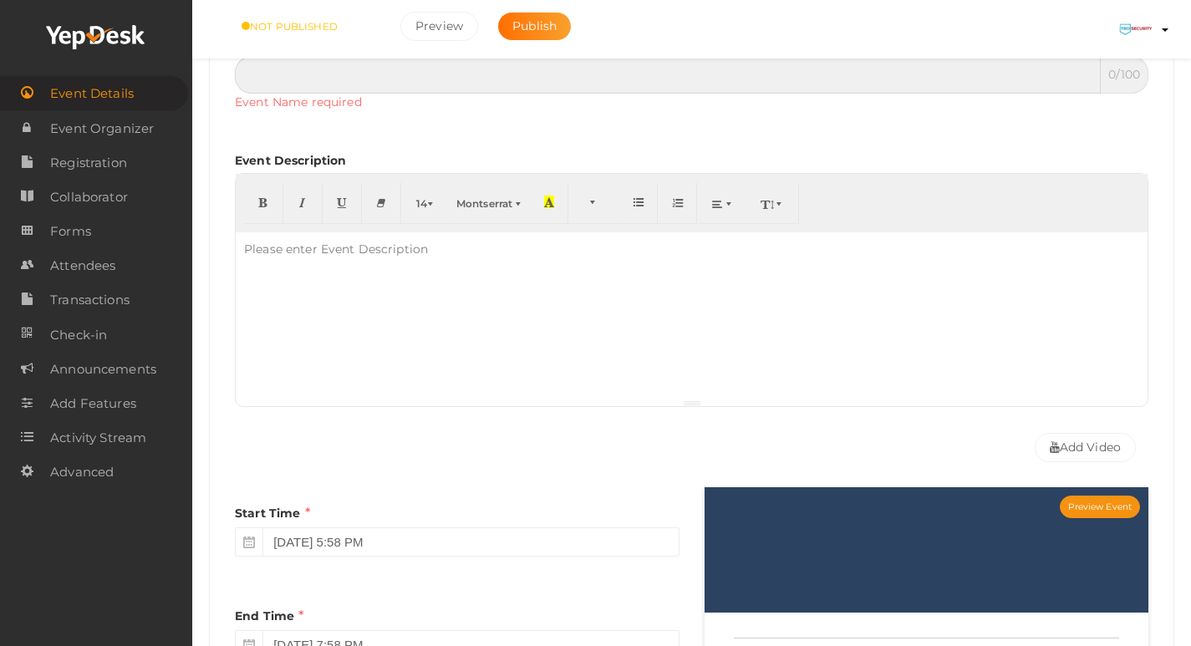
paste input "Eagle Eye Networks – Cloud-Videoüberwachung von TroSecurity"
click at [392, 79] on input "text" at bounding box center [668, 75] width 866 height 38
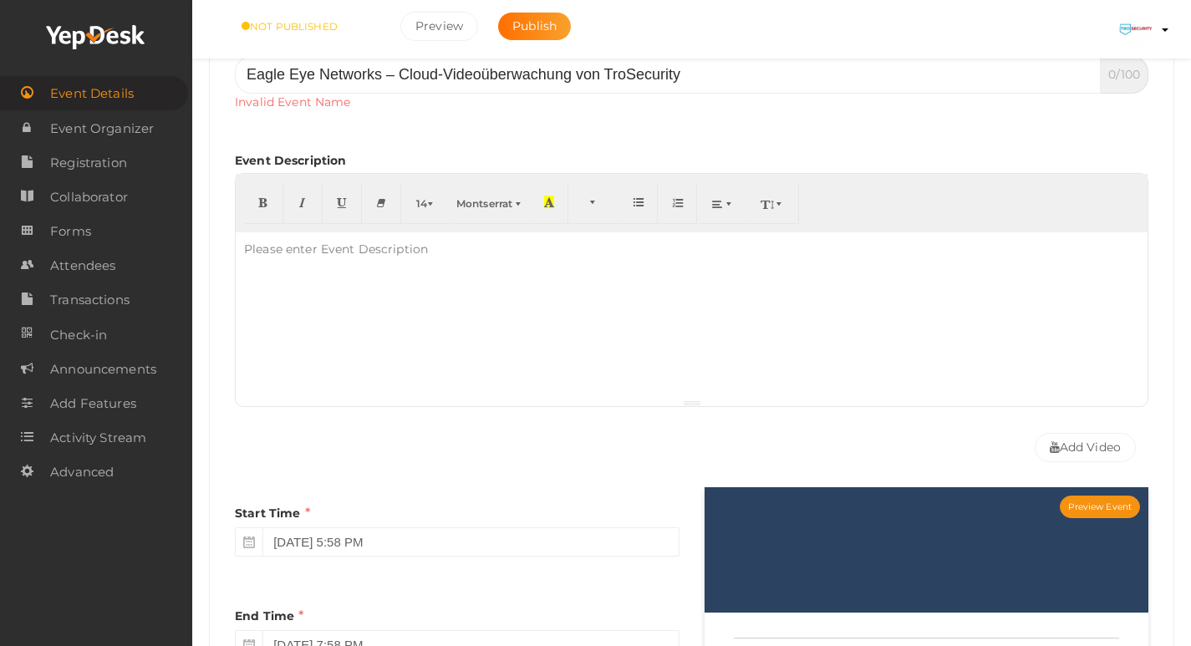
click at [445, 336] on div at bounding box center [692, 315] width 912 height 167
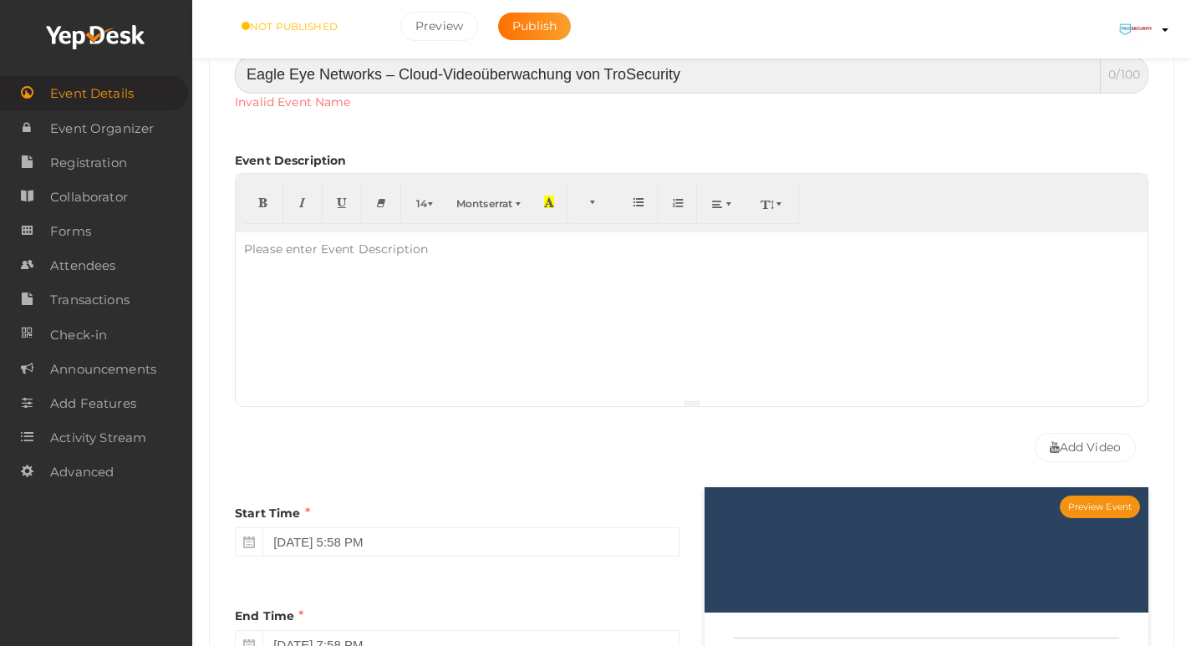
drag, startPoint x: 385, startPoint y: 71, endPoint x: 784, endPoint y: 120, distance: 401.7
click at [784, 120] on div "Event Name Eagle Eye Networks – Cloud-Videoüberwachung von TroSecurity 0/100 In…" at bounding box center [692, 224] width 914 height 383
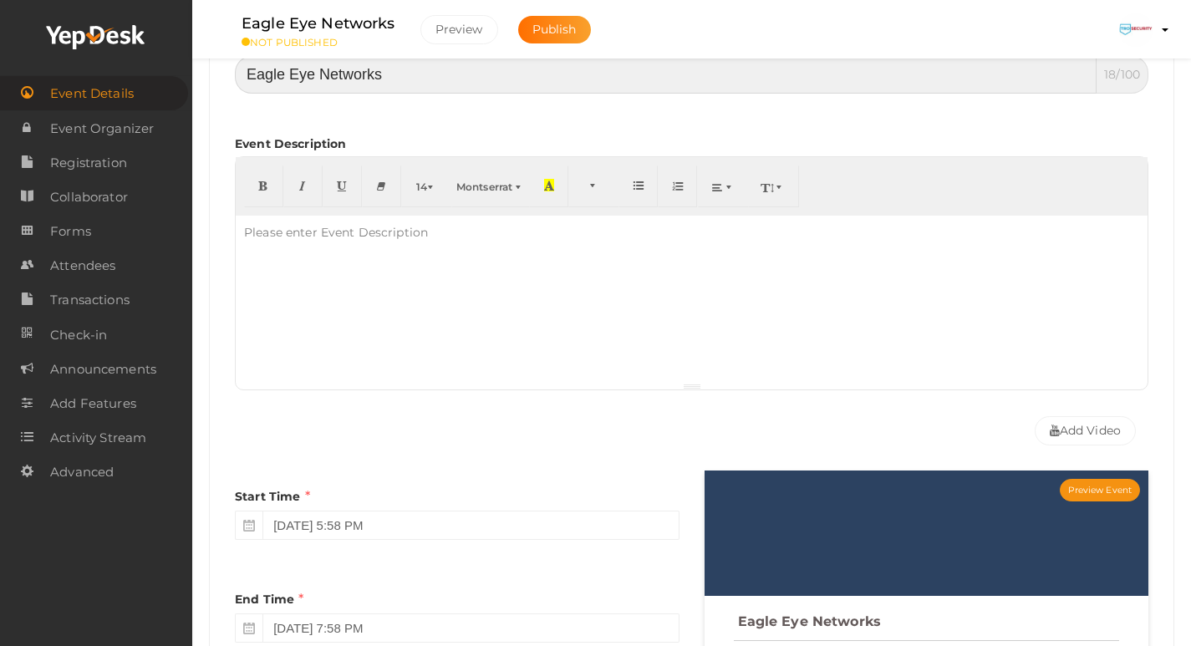
type input "Eagle Eye Networks"
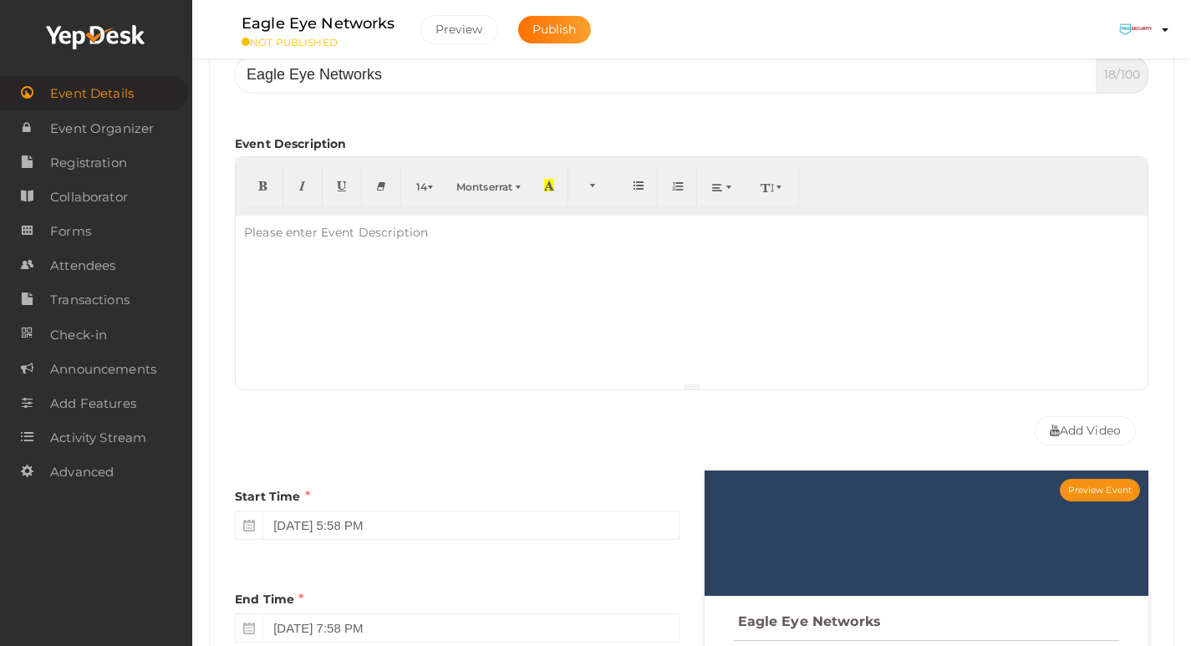
click at [465, 348] on div at bounding box center [692, 299] width 912 height 167
click at [593, 234] on p at bounding box center [691, 231] width 895 height 15
paste div
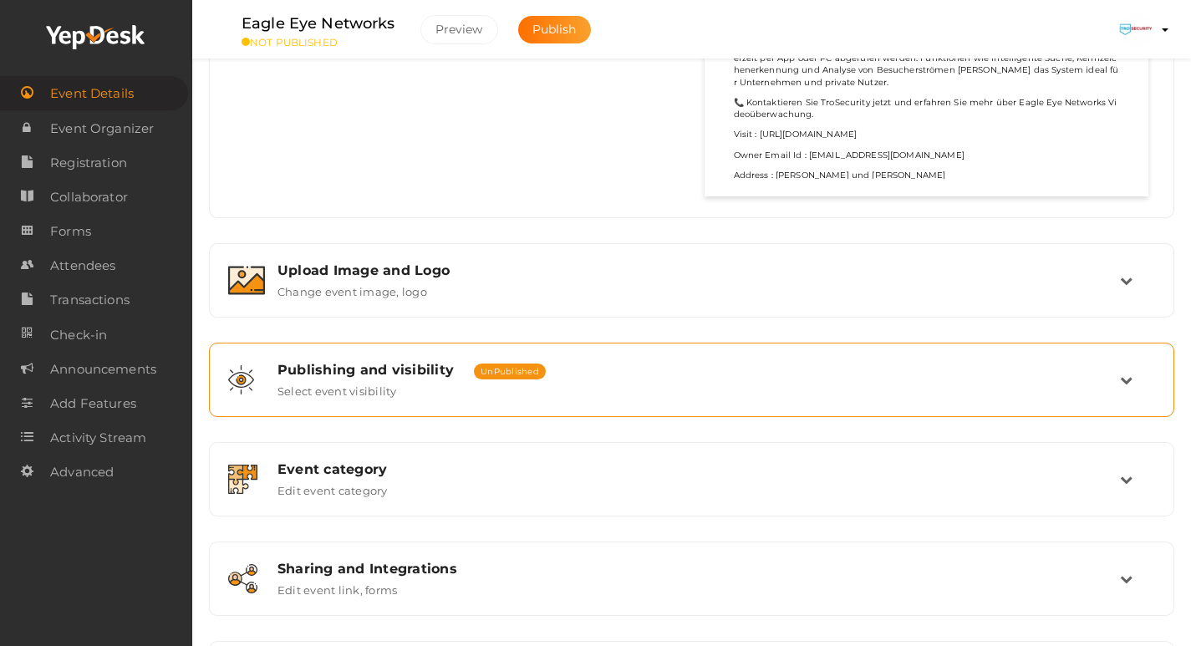
scroll to position [1087, 0]
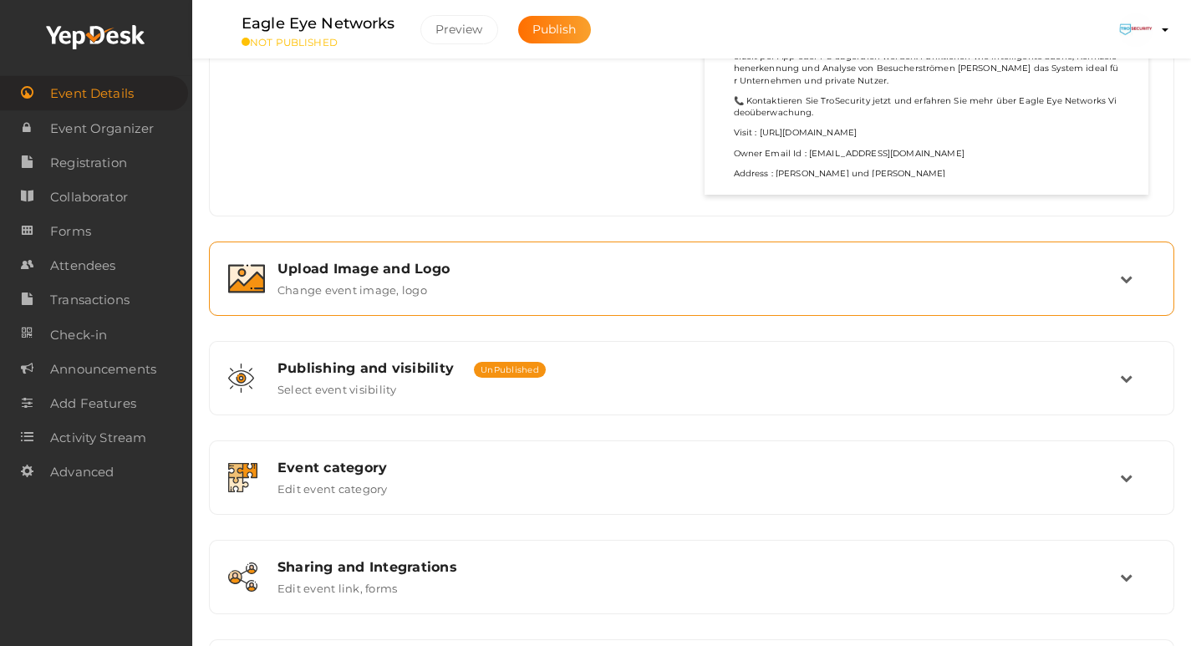
click at [530, 266] on div "Upload Image and Logo" at bounding box center [699, 269] width 843 height 16
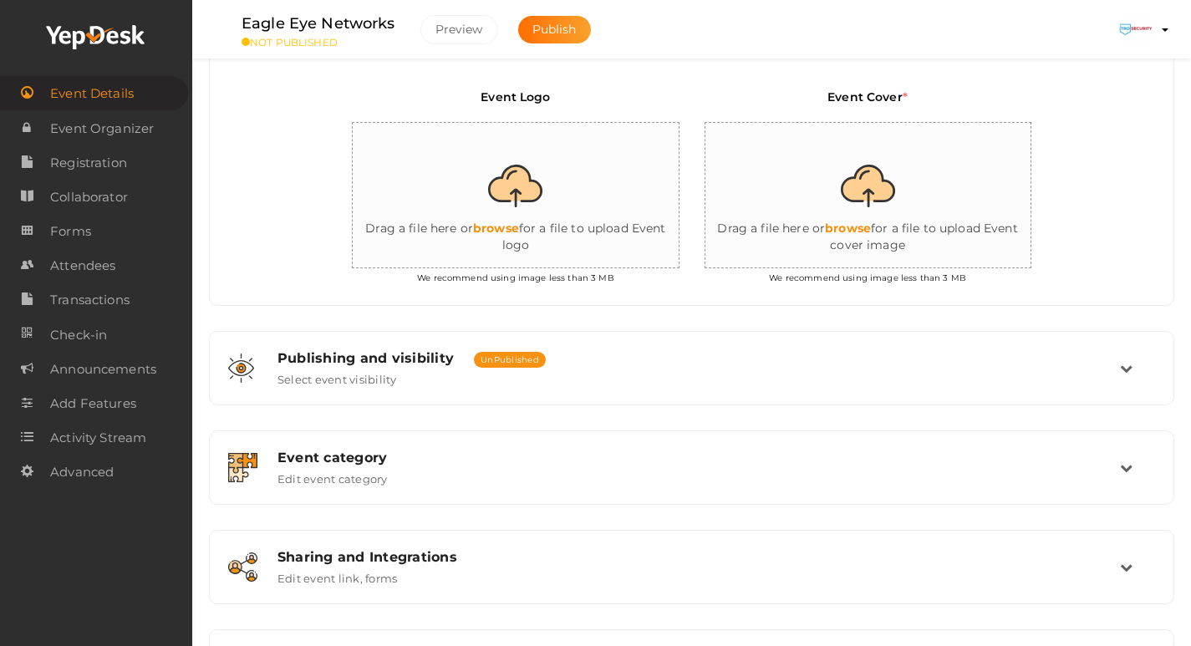
scroll to position [374, 0]
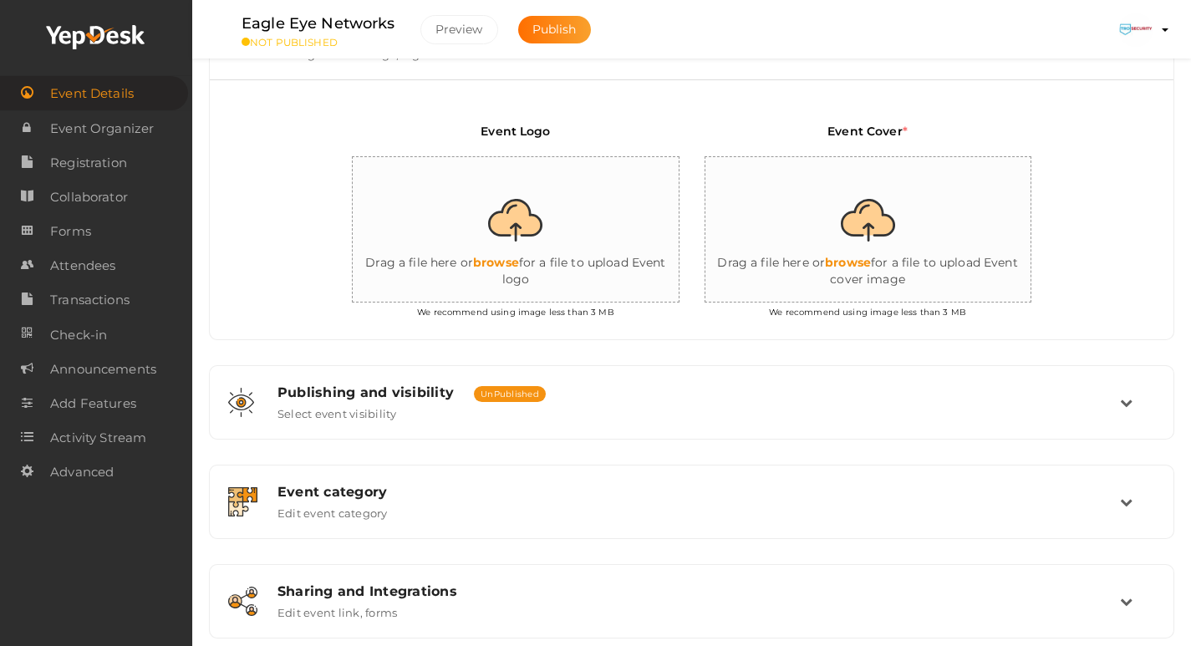
click at [522, 237] on input "file" at bounding box center [520, 230] width 334 height 146
type input "C:\fakepath\Untitled design (4).jpg"
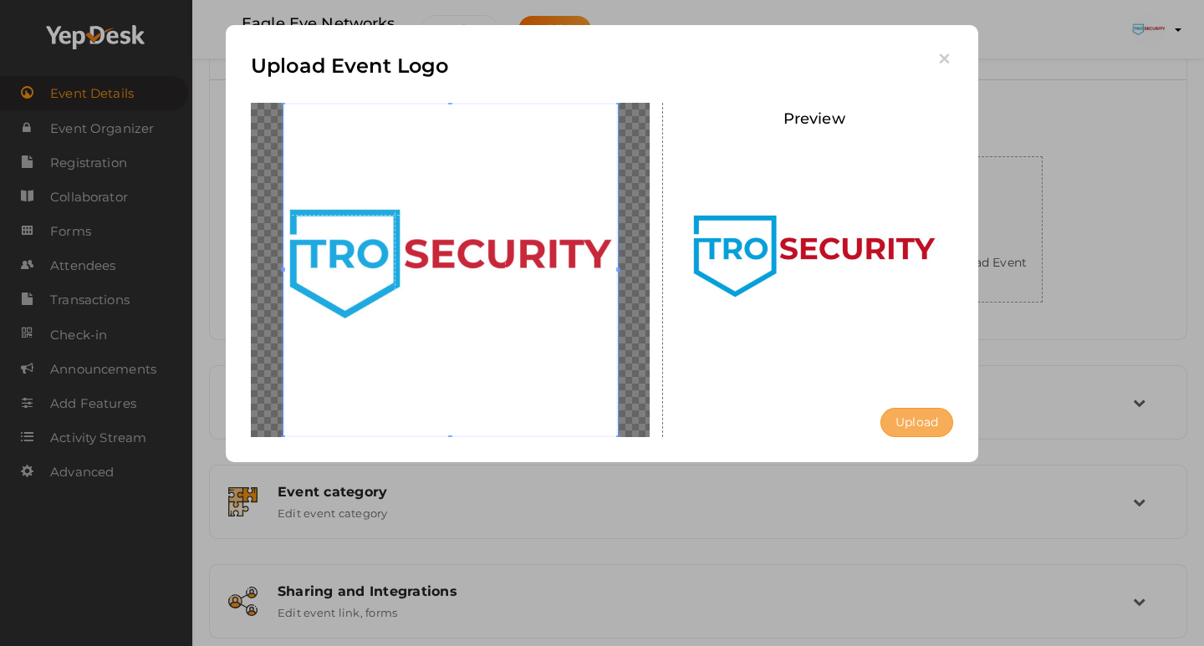
click at [914, 422] on button "Upload" at bounding box center [916, 422] width 73 height 29
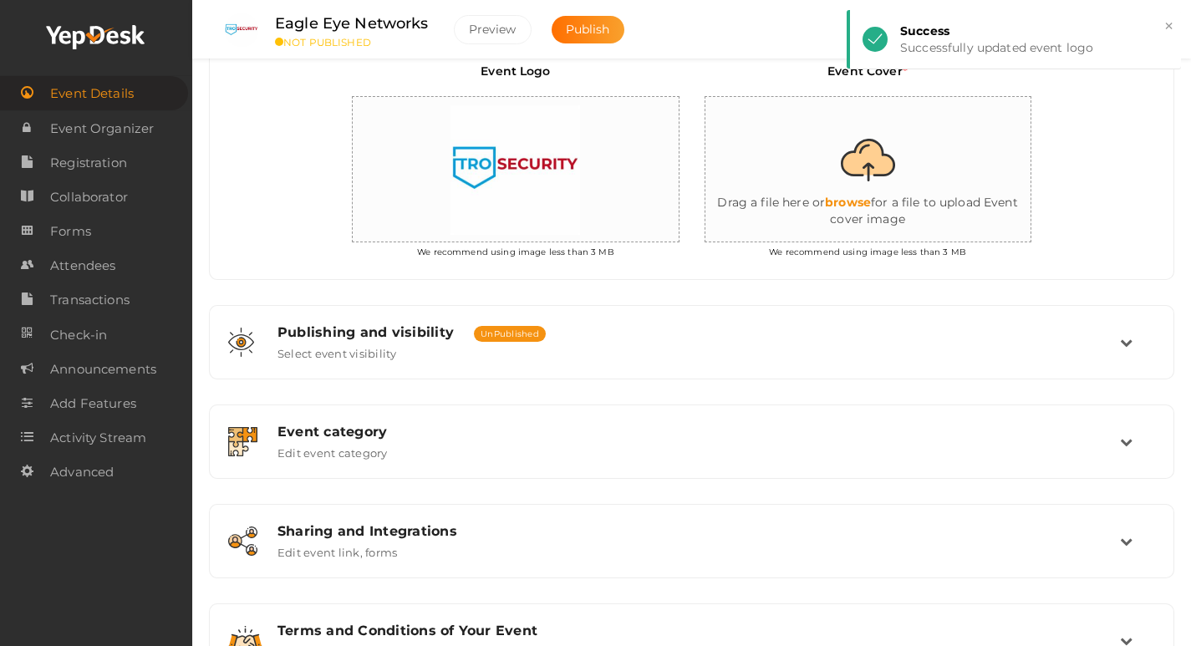
scroll to position [507, 0]
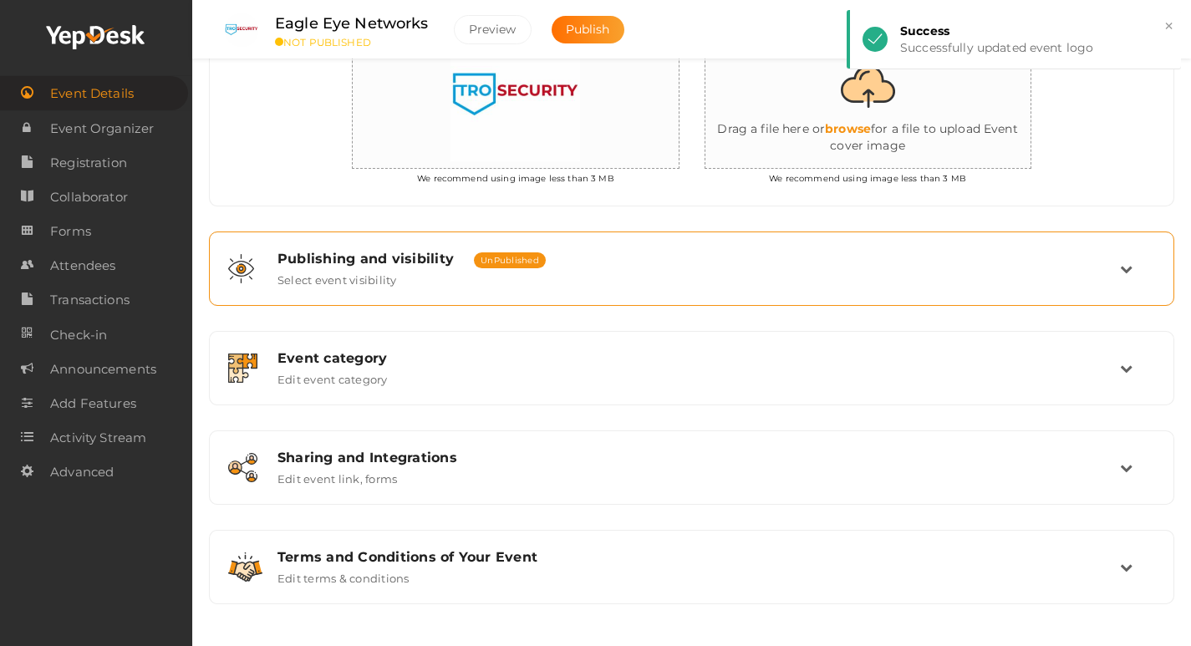
click at [631, 269] on div "Publishing and visibility Published UnPublished Select event visibility" at bounding box center [692, 269] width 855 height 36
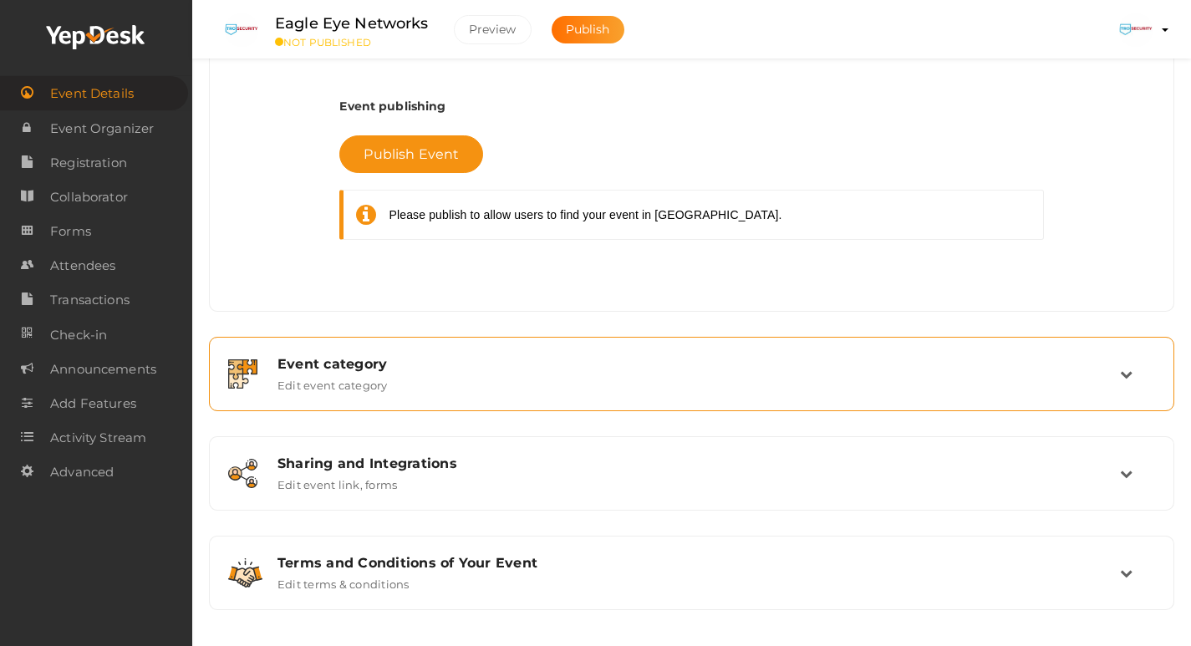
scroll to position [730, 0]
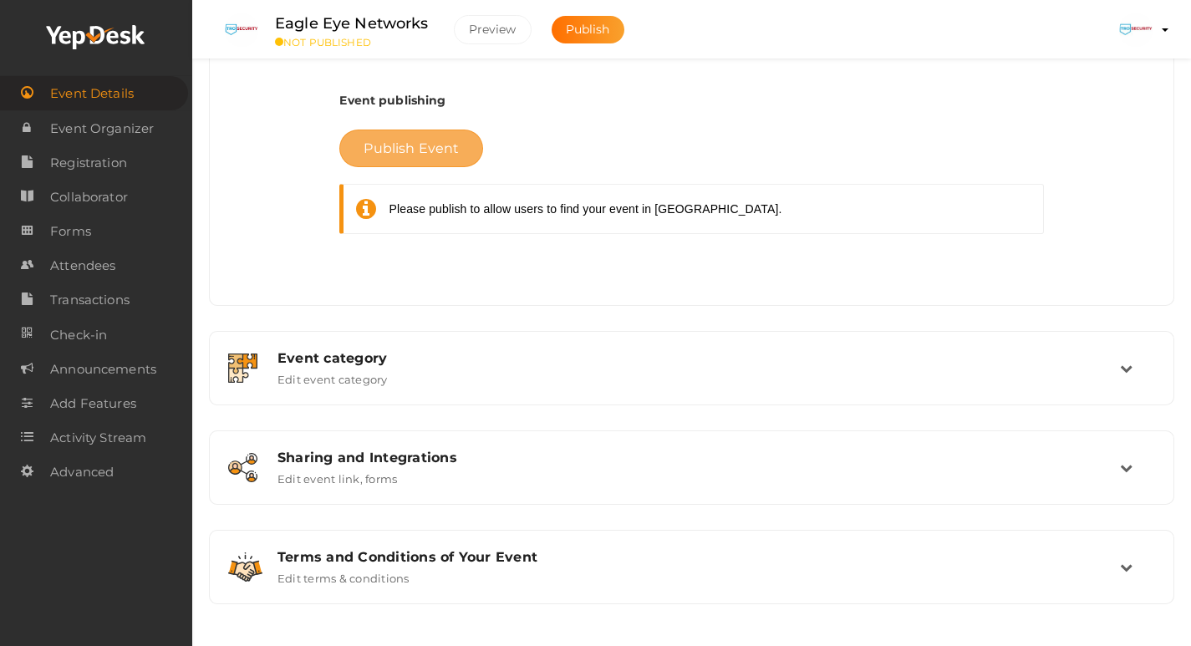
click at [418, 140] on span "Publish Event" at bounding box center [411, 148] width 95 height 16
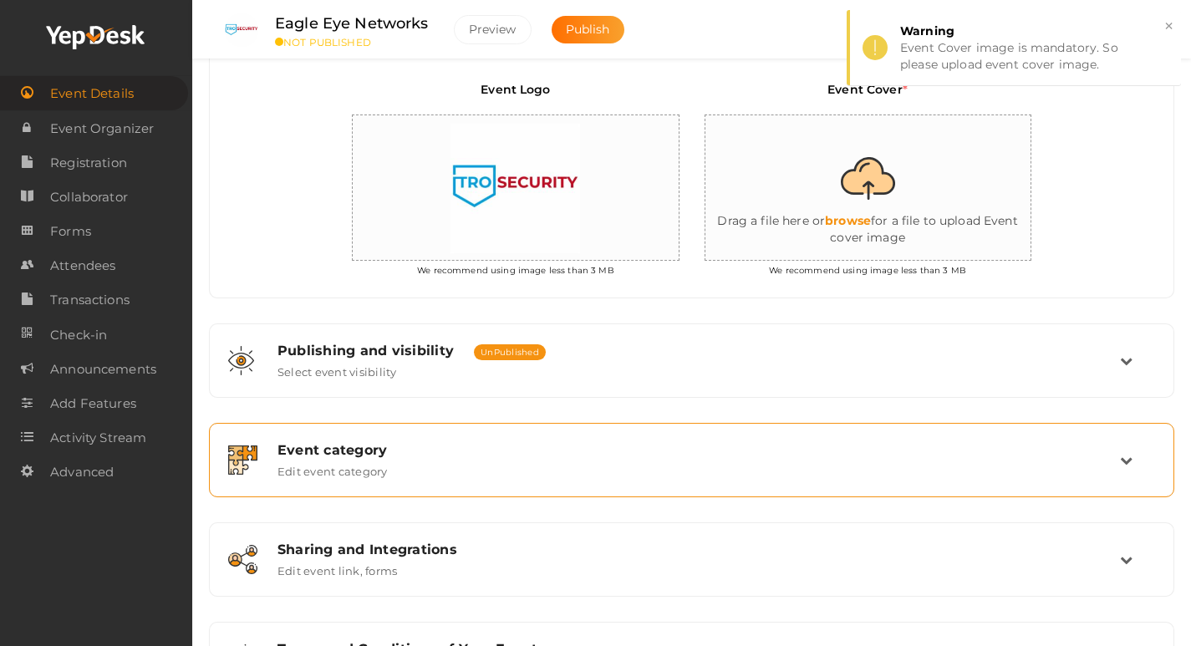
scroll to position [173, 0]
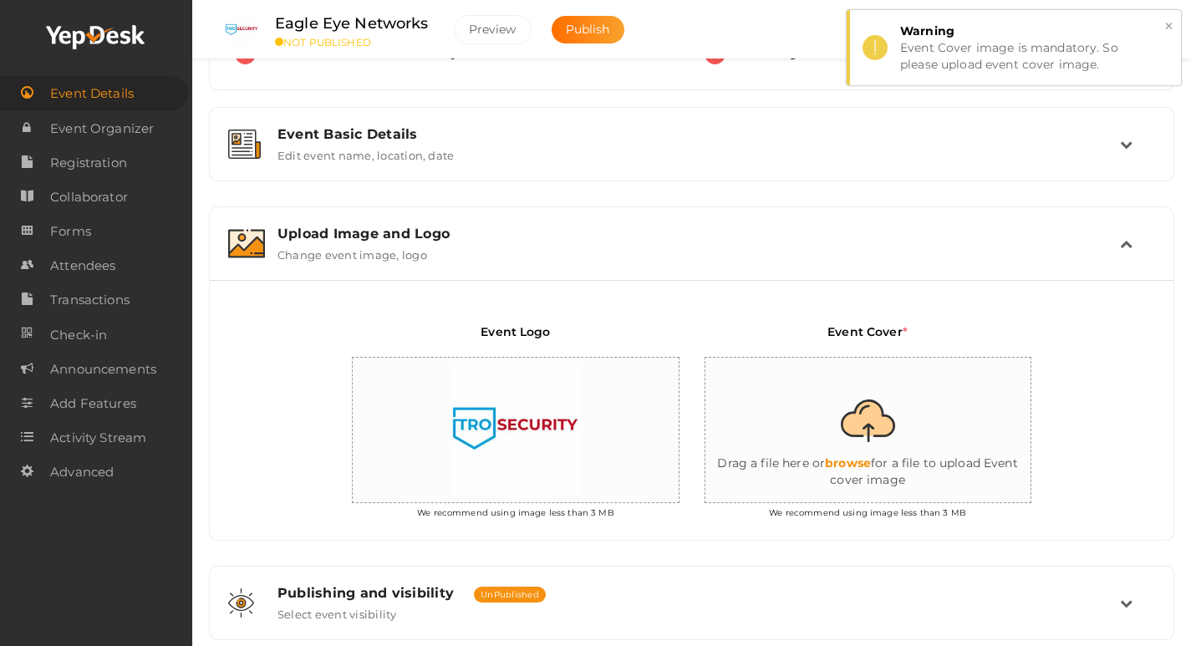
click at [1169, 28] on button "×" at bounding box center [1169, 26] width 11 height 19
